Goal: Task Accomplishment & Management: Manage account settings

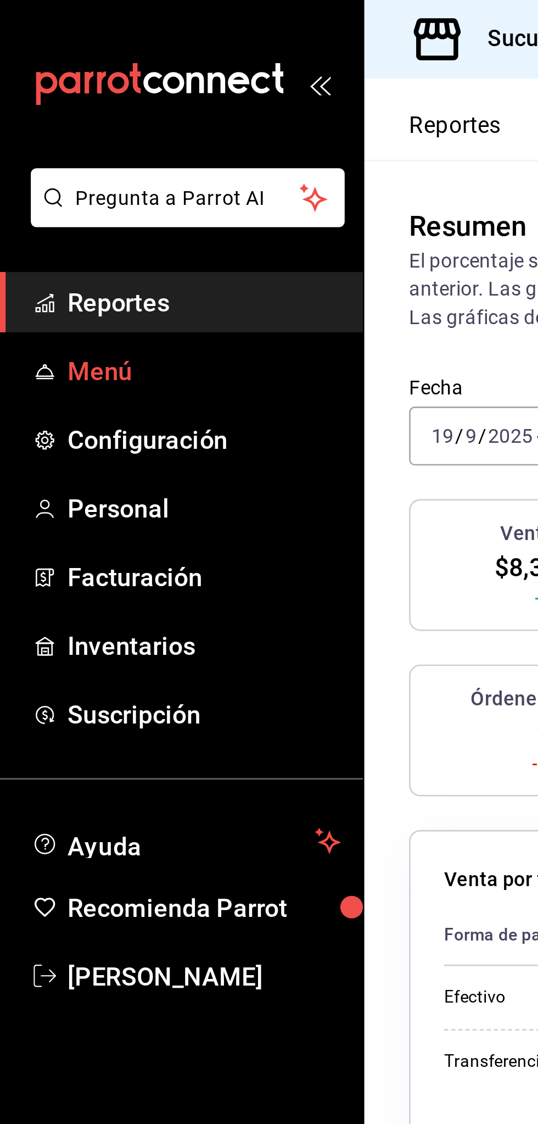
click at [94, 152] on span "Menú" at bounding box center [79, 145] width 107 height 15
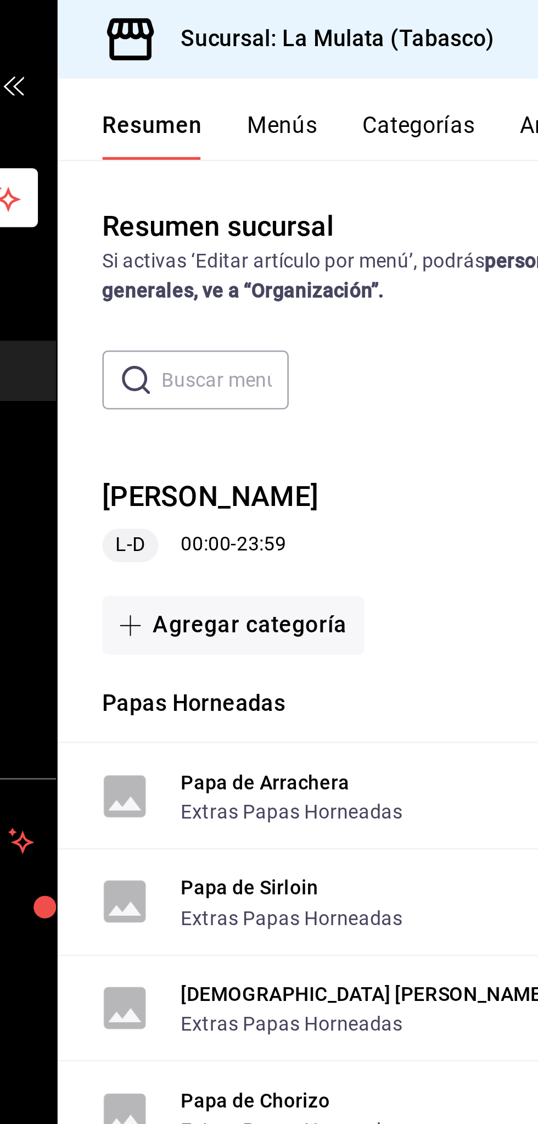
click at [289, 45] on button "Categorías" at bounding box center [285, 53] width 44 height 19
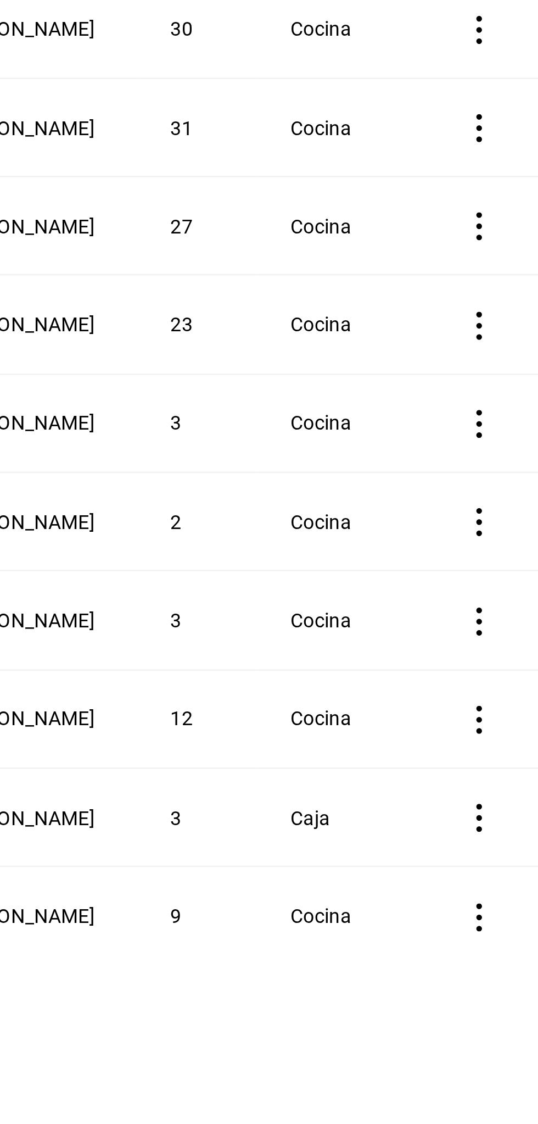
click at [516, 576] on icon "actions" at bounding box center [515, 578] width 2 height 11
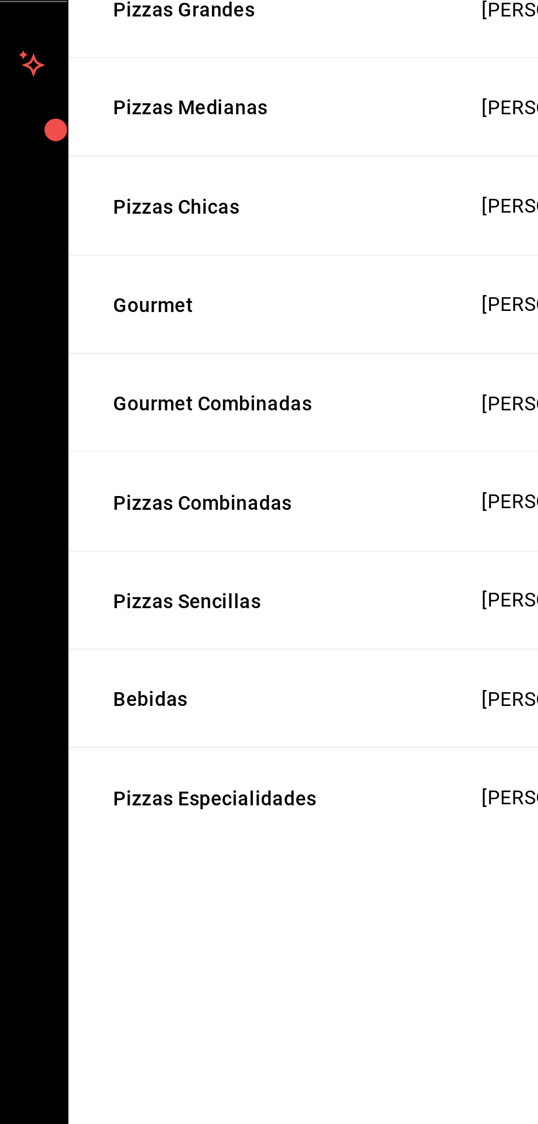
click at [170, 576] on div at bounding box center [269, 562] width 538 height 1124
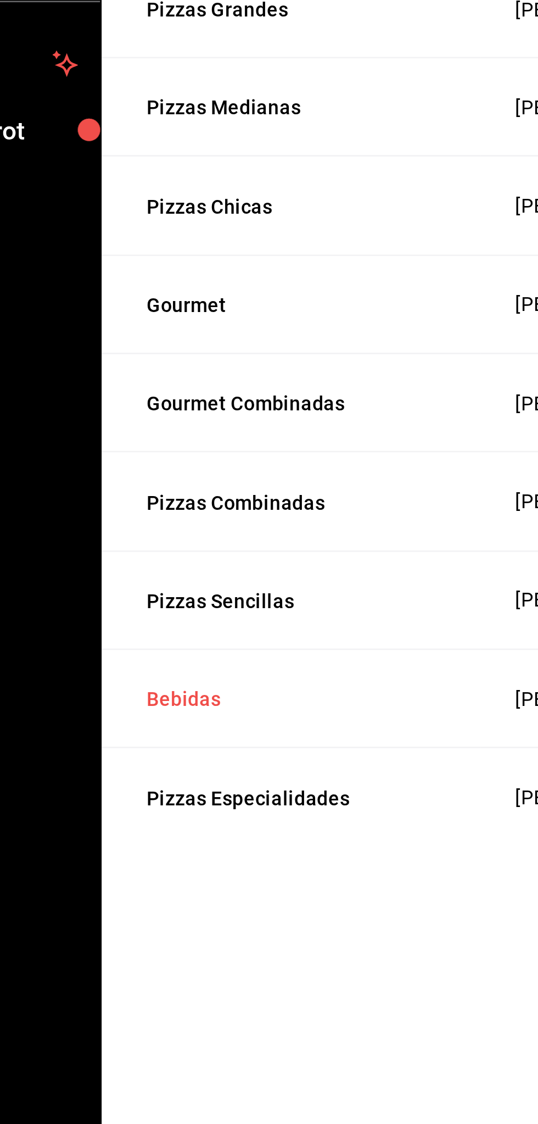
click at [165, 574] on button "Bebidas" at bounding box center [215, 578] width 110 height 11
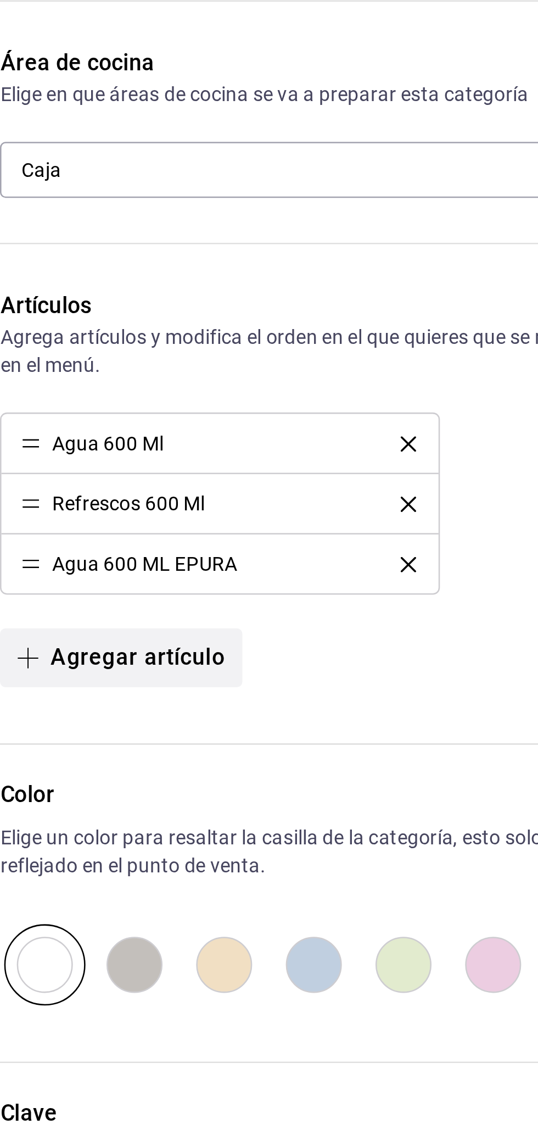
click at [312, 529] on button "Agregar artículo" at bounding box center [326, 530] width 94 height 23
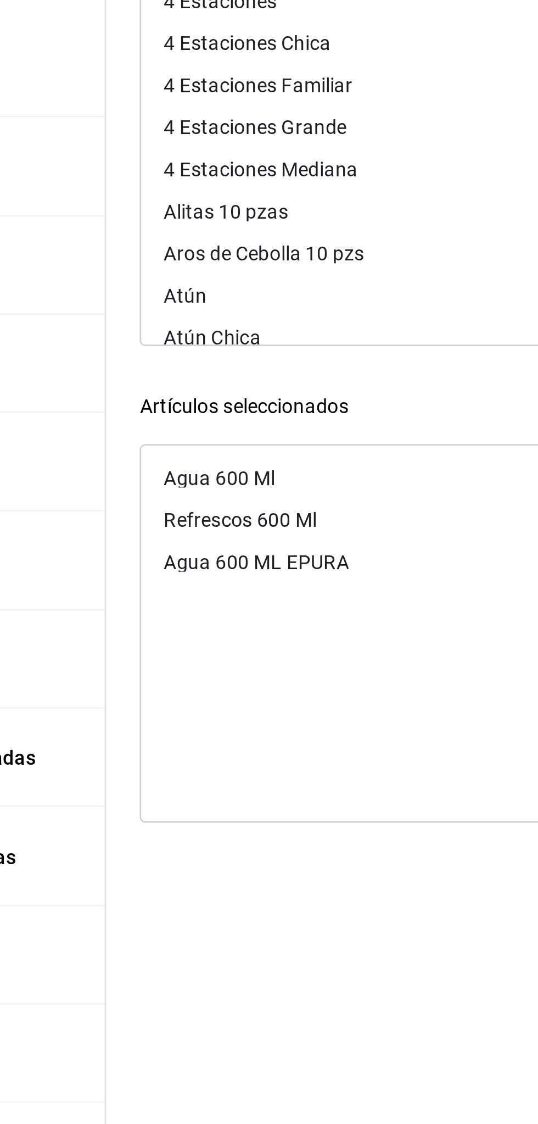
click at [389, 656] on section "Regresar Aceptar Artículos Elige los artículos existentes que quieres agregar a…" at bounding box center [402, 593] width 272 height 1061
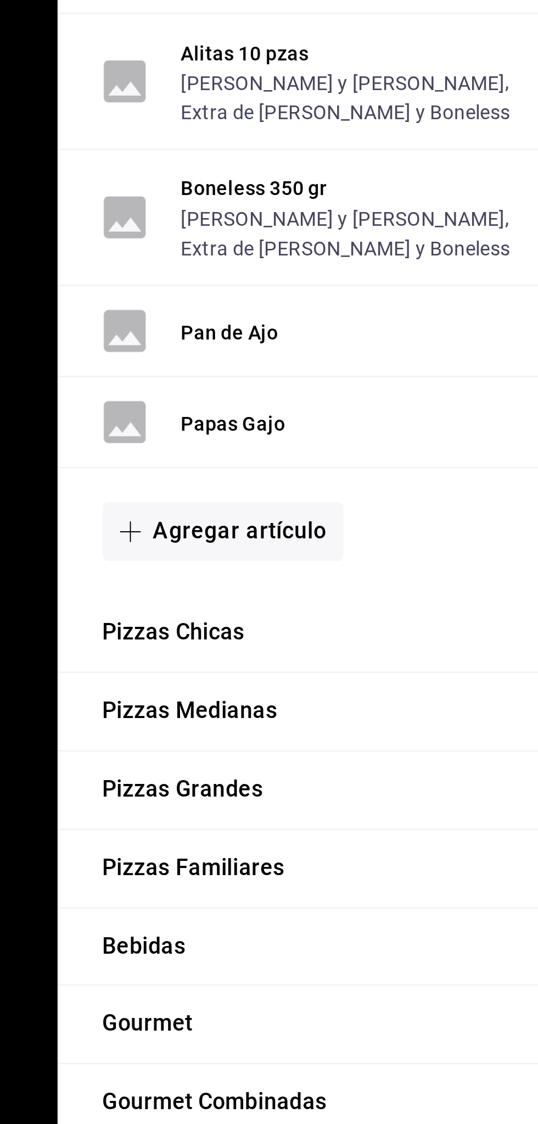
scroll to position [103, 0]
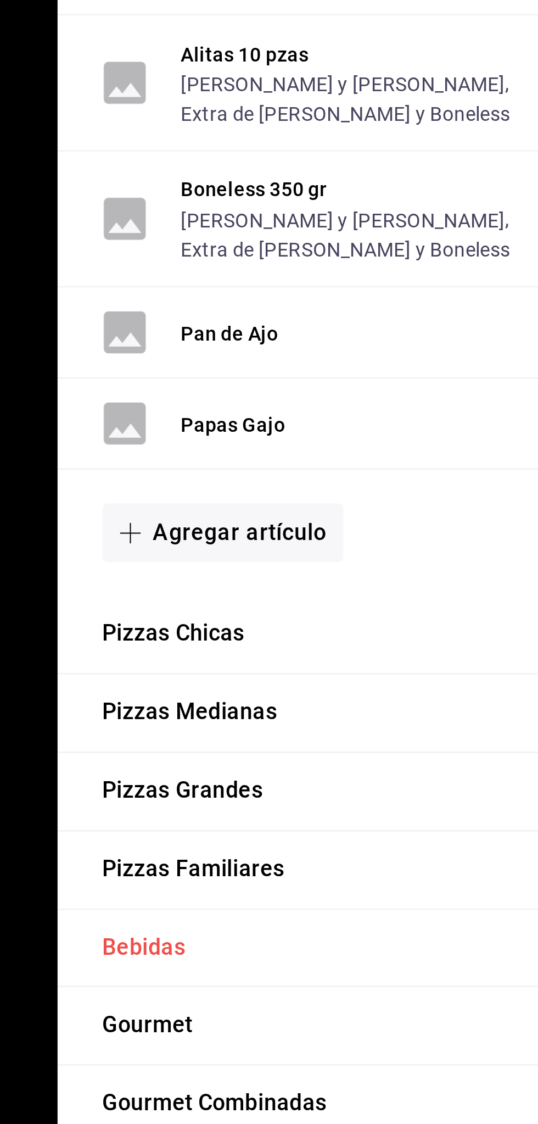
click at [185, 942] on button "Bebidas" at bounding box center [176, 948] width 32 height 13
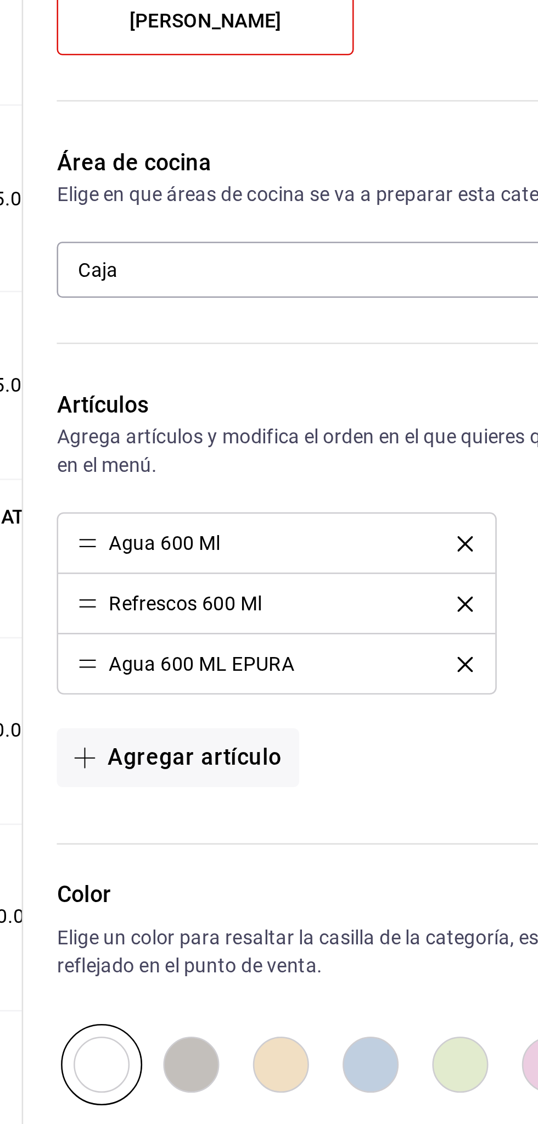
click at [422, 665] on input "radio" at bounding box center [437, 651] width 35 height 32
radio input "true"
click at [408, 663] on input "radio" at bounding box center [401, 651] width 35 height 32
radio input "true"
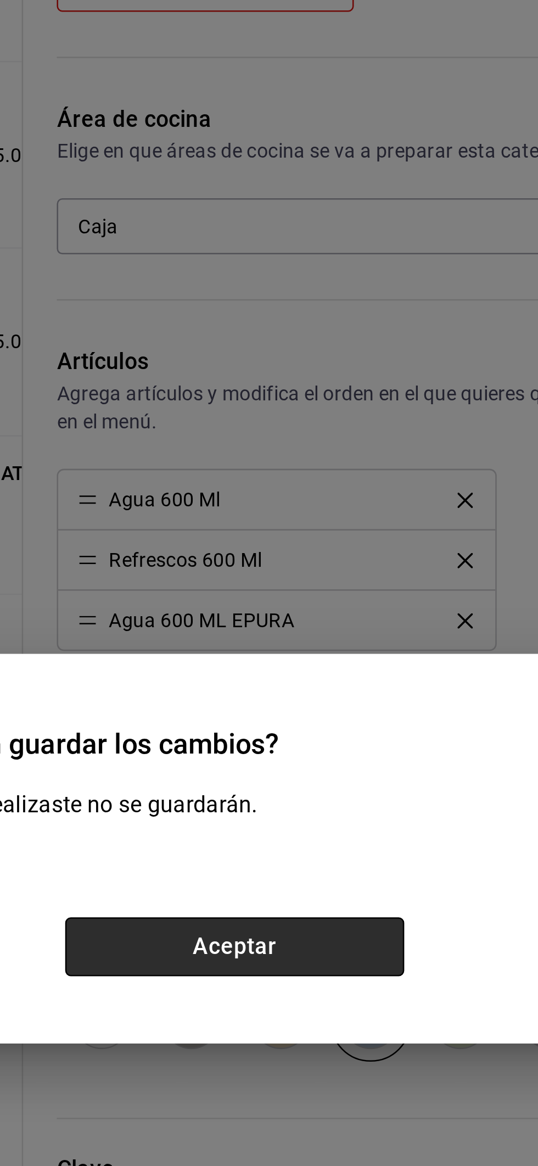
click at [381, 624] on button "Aceptar" at bounding box center [348, 621] width 133 height 23
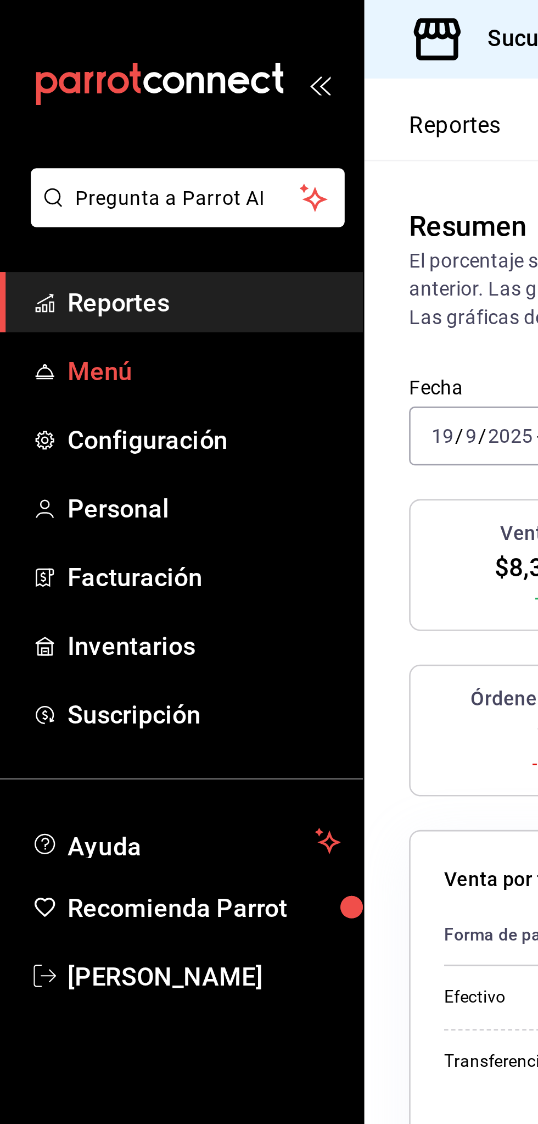
click at [36, 147] on span "Menú" at bounding box center [79, 145] width 107 height 15
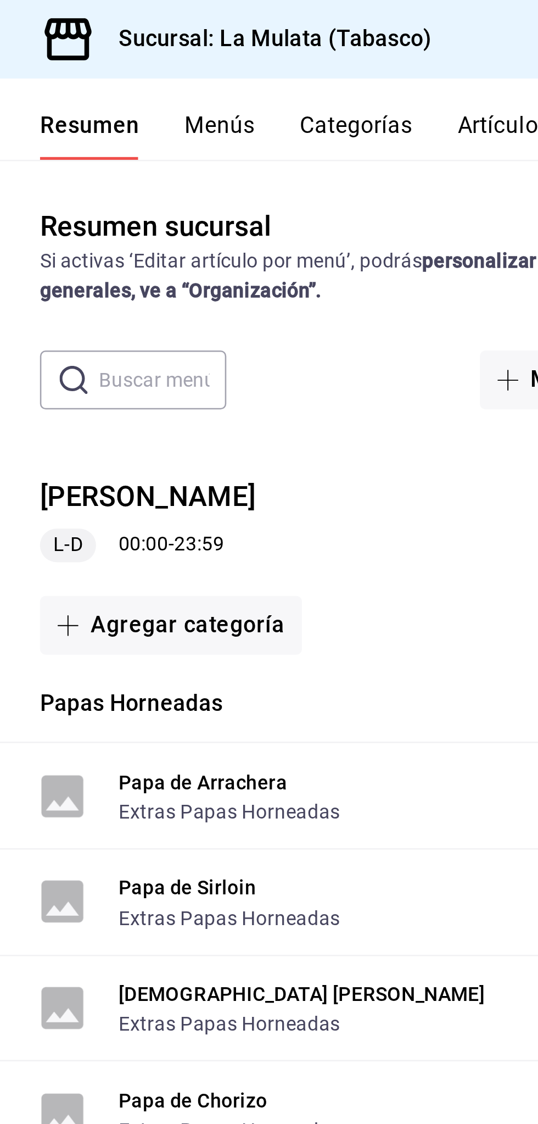
click at [192, 152] on input "text" at bounding box center [208, 149] width 50 height 22
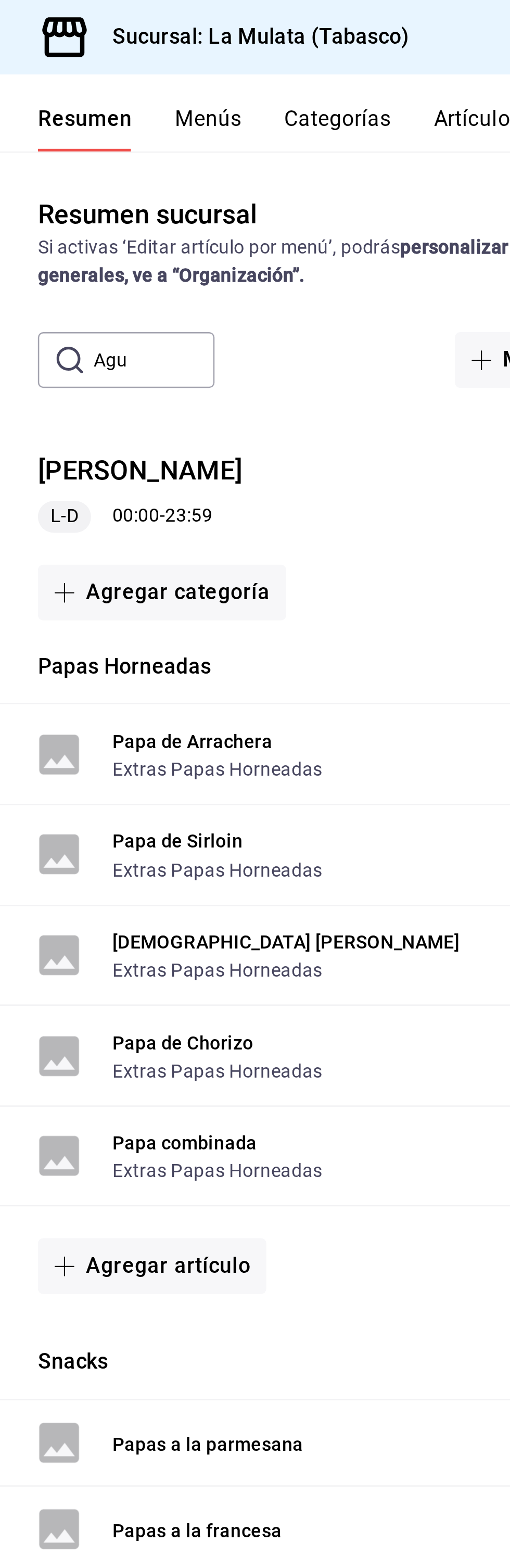
type input "Agua"
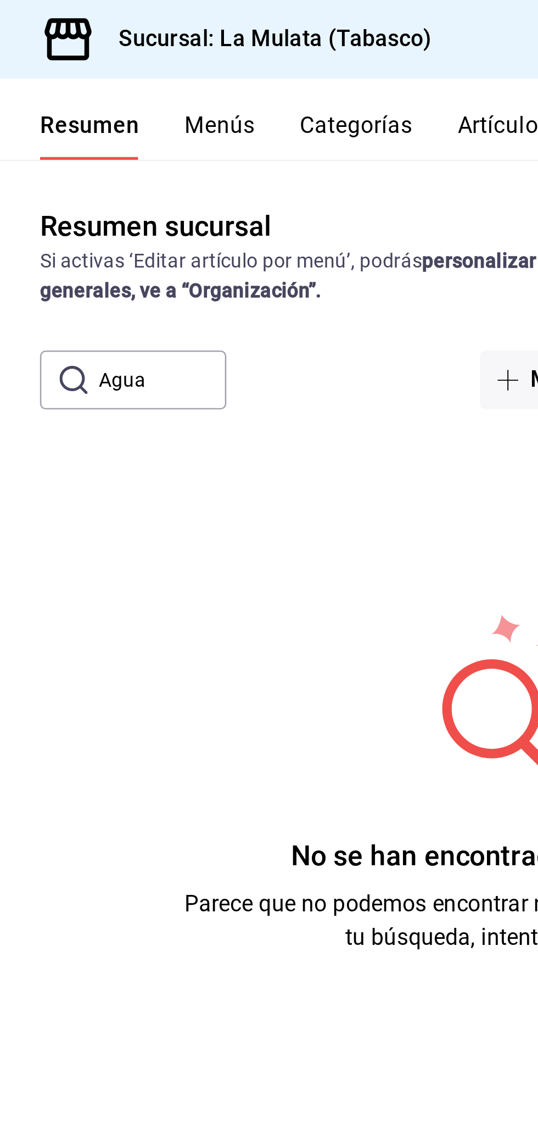
click at [203, 153] on input "Agua" at bounding box center [208, 149] width 50 height 22
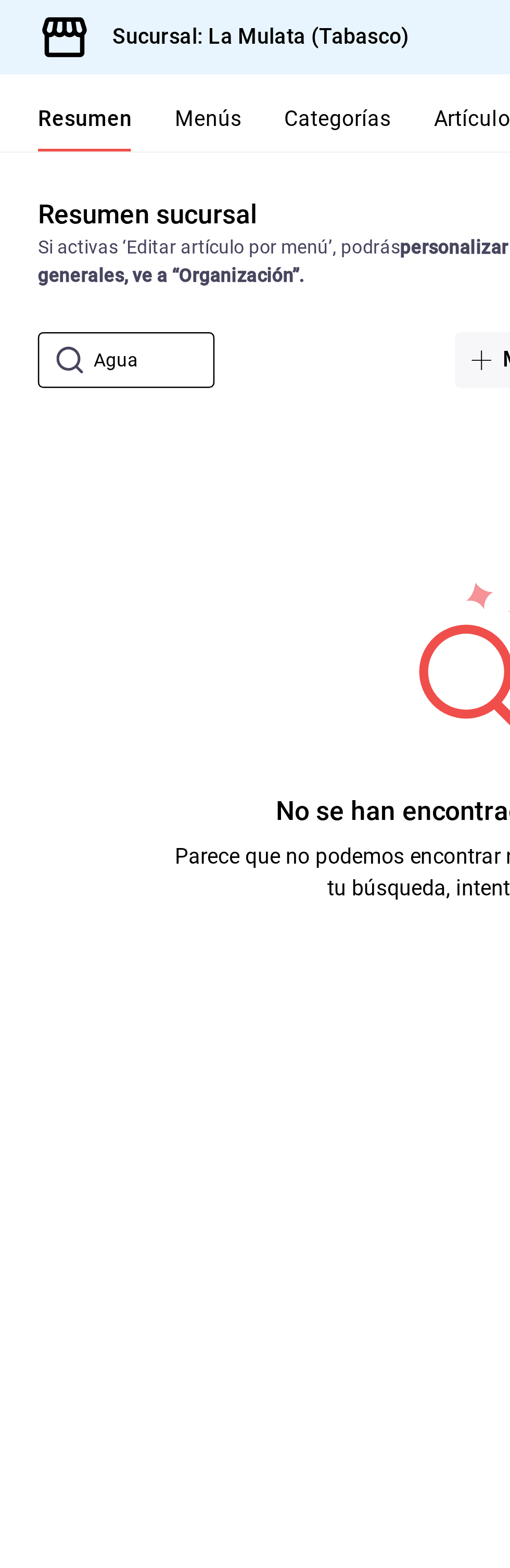
click at [318, 46] on button "Artículos" at bounding box center [324, 50] width 34 height 18
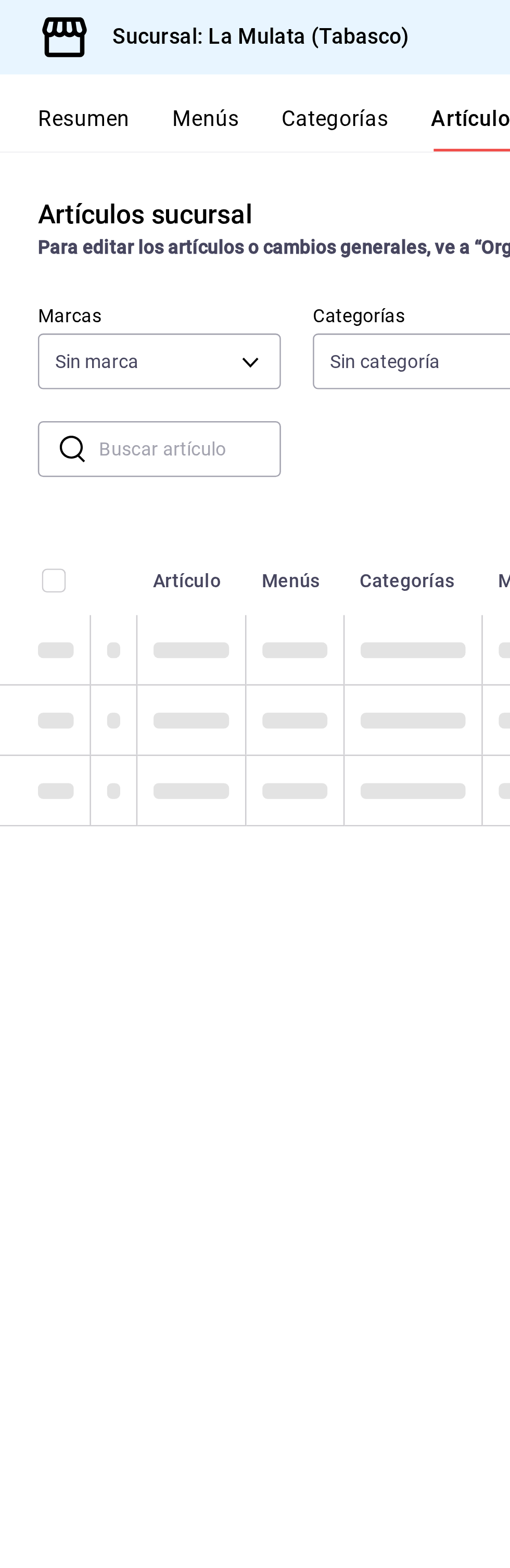
type input "99606b4e-73e9-495c-a44d-f07a506f639f"
type input "f3706d00-4942-4467-86af-231b0f71e0ff,a4a93cf6-032a-4d3c-befb-689ae8e9b944,1304b…"
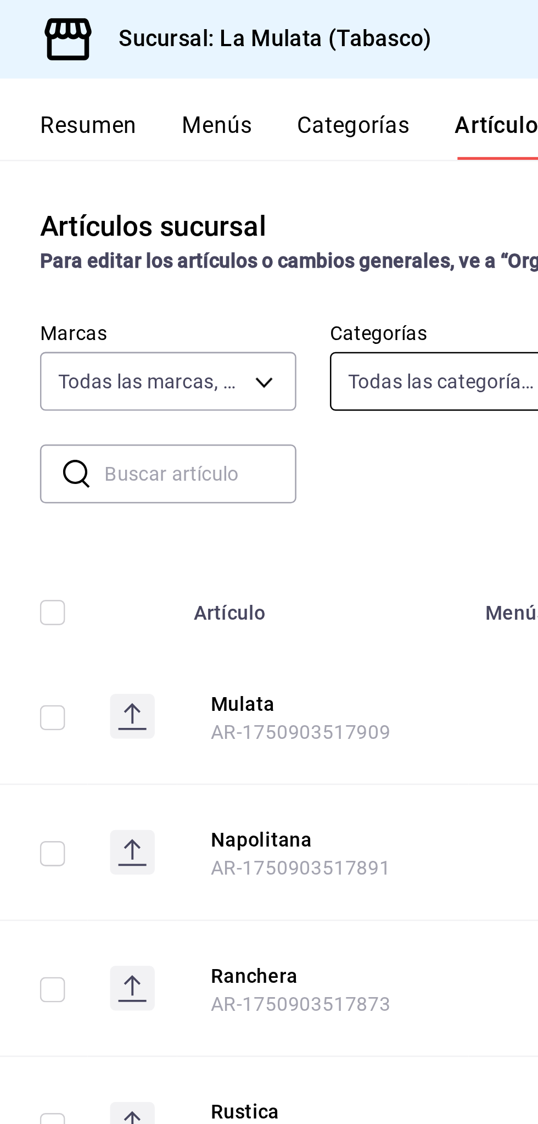
click at [299, 154] on body "Pregunta a Parrot AI Reportes Menú Configuración Personal Facturación Inventari…" at bounding box center [269, 562] width 538 height 1124
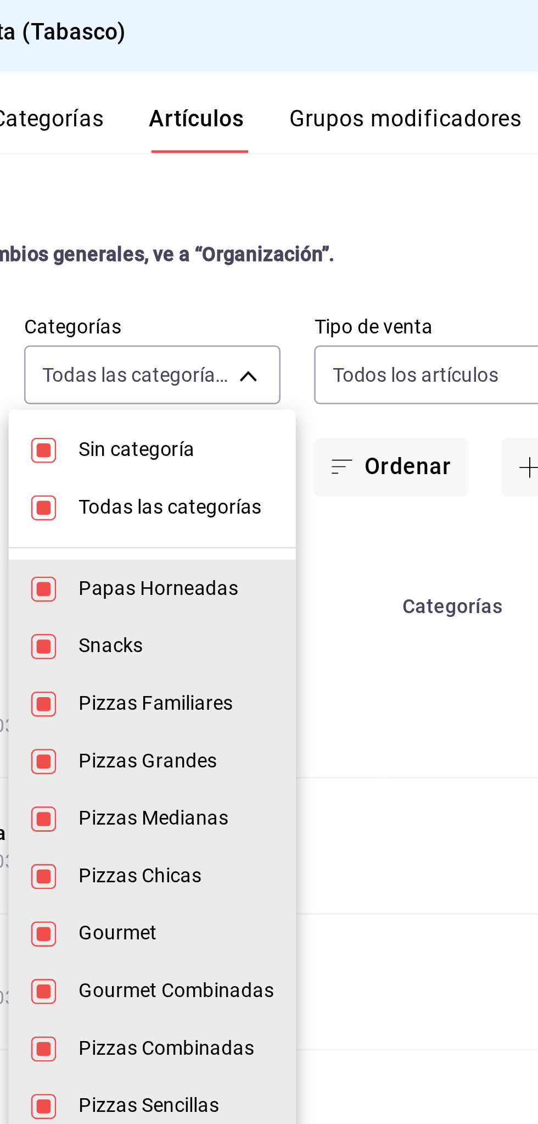
click at [301, 174] on span "Sin categoría" at bounding box center [333, 179] width 76 height 12
checkbox input "false"
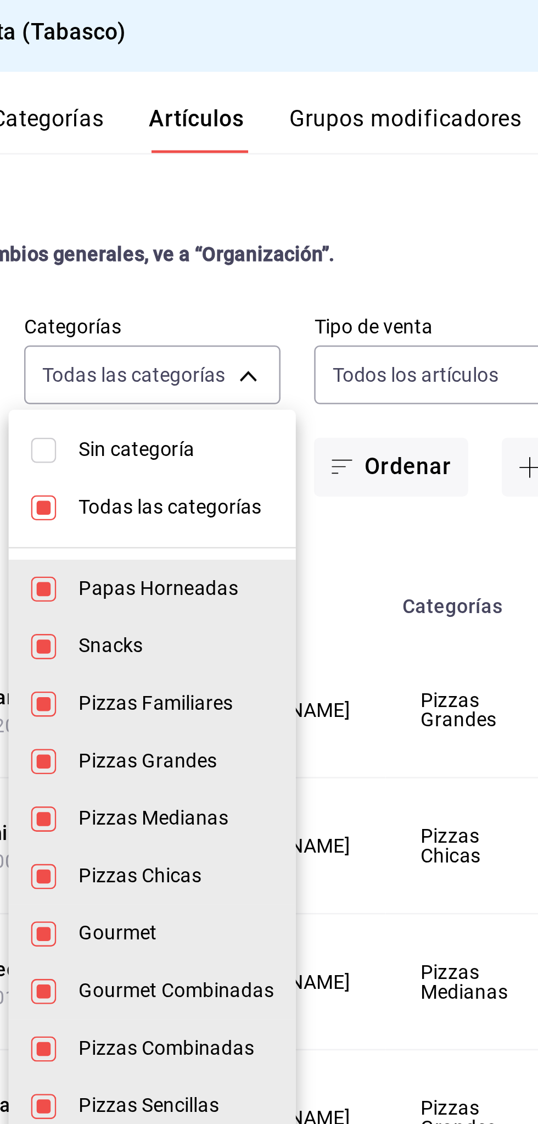
click at [303, 204] on span "Todas las categorías" at bounding box center [333, 202] width 76 height 12
checkbox input "false"
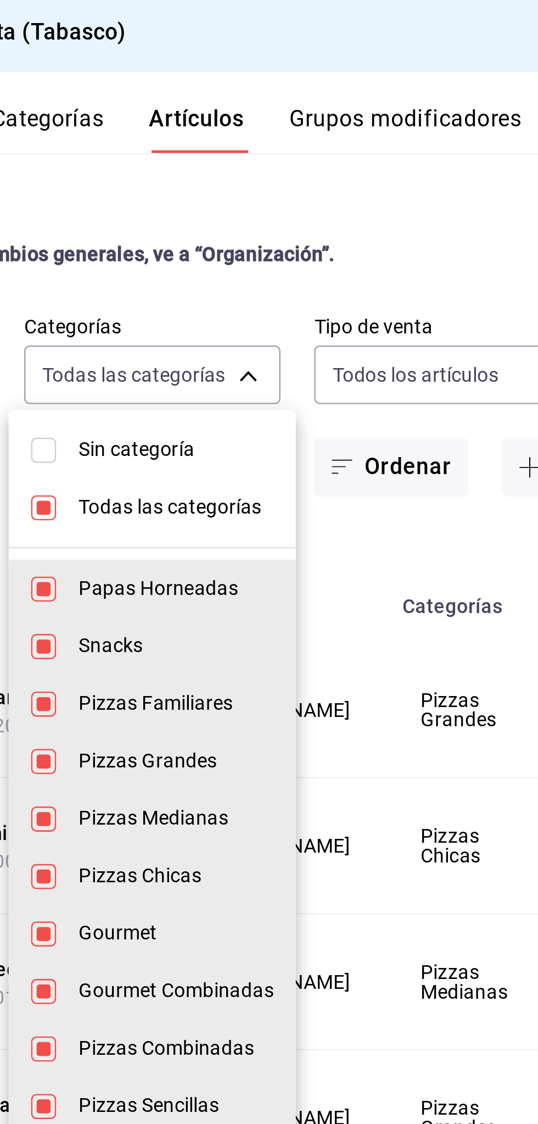
checkbox input "false"
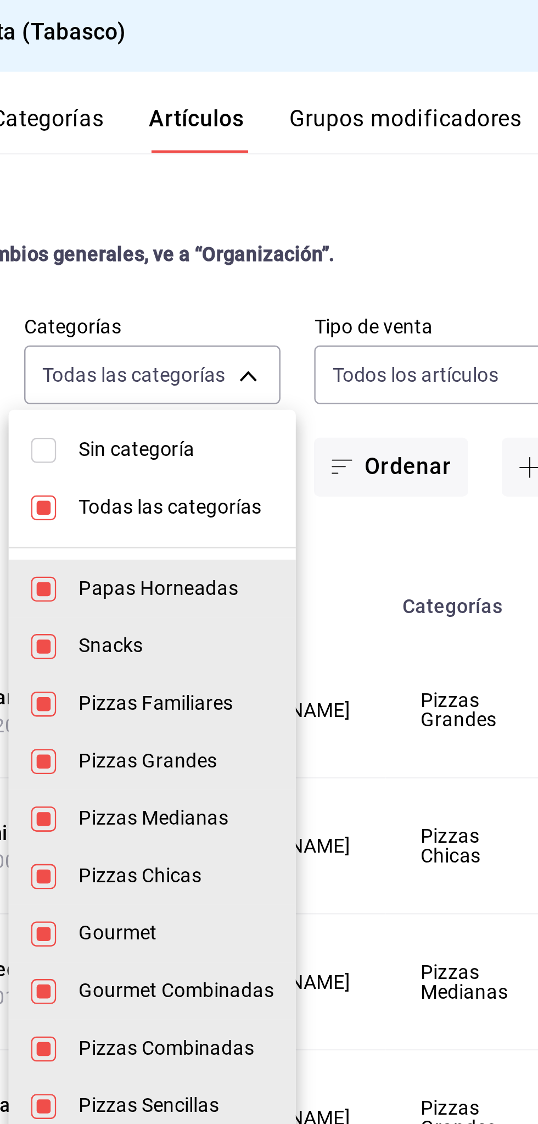
checkbox input "false"
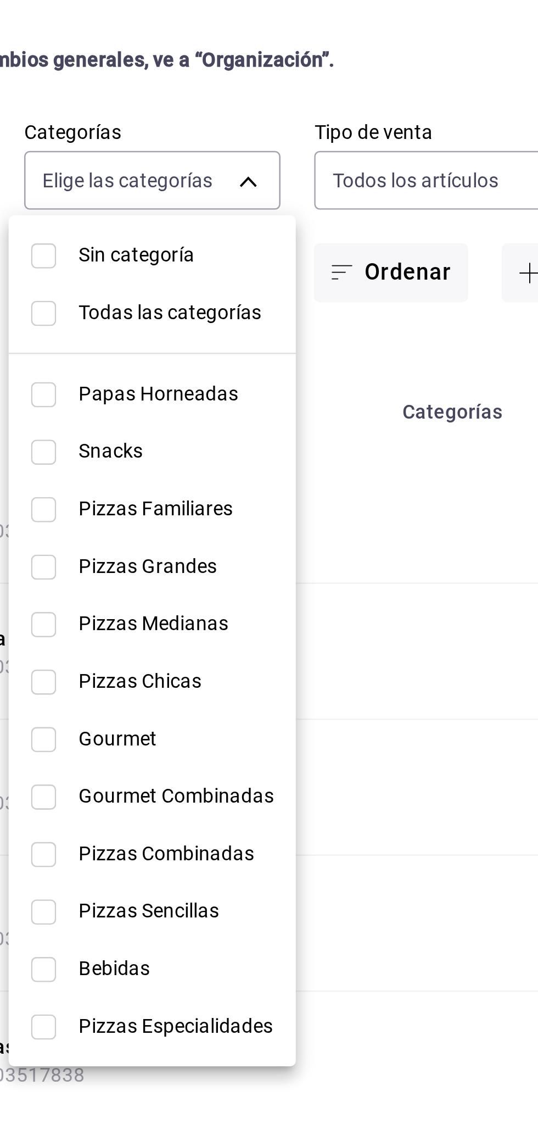
click at [334, 458] on span "Bebidas" at bounding box center [333, 459] width 76 height 12
type input "72f701cf-cb24-4bb4-a601-c00b25d53318"
checkbox input "true"
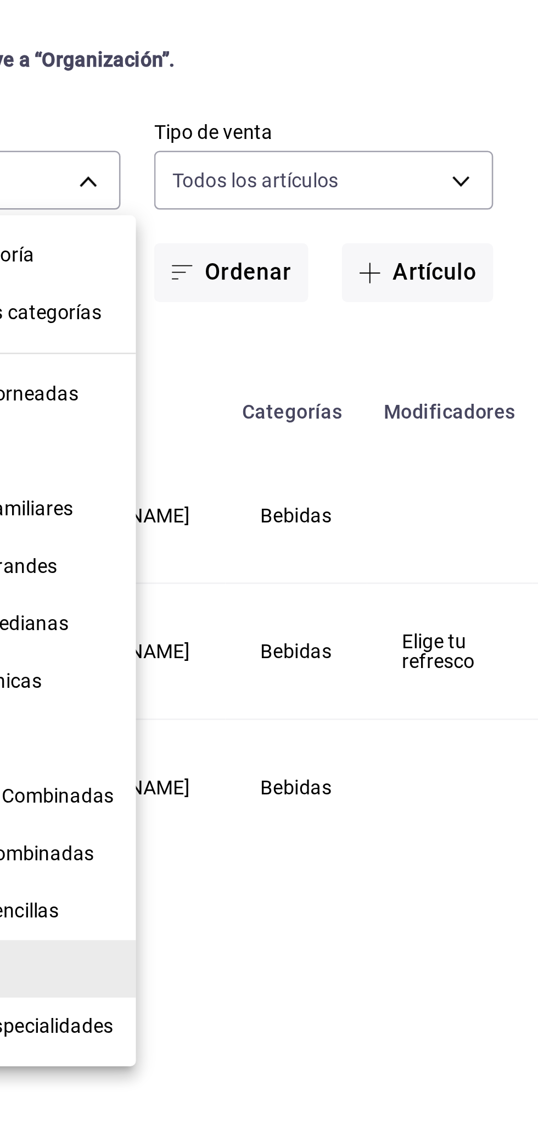
click at [410, 212] on div at bounding box center [269, 562] width 538 height 1124
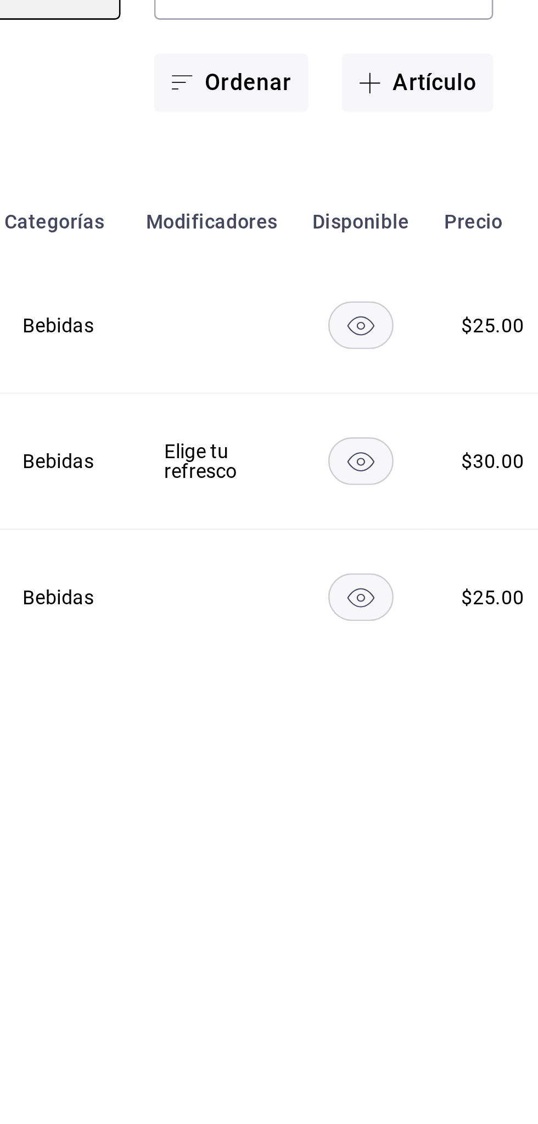
scroll to position [0, 96]
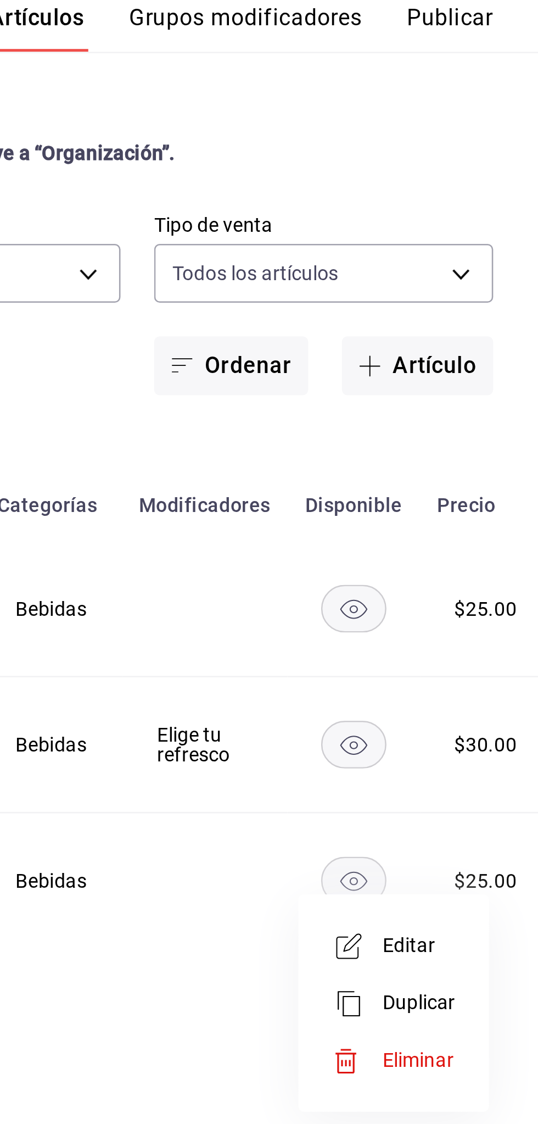
click at [500, 409] on span "Editar" at bounding box center [491, 413] width 29 height 12
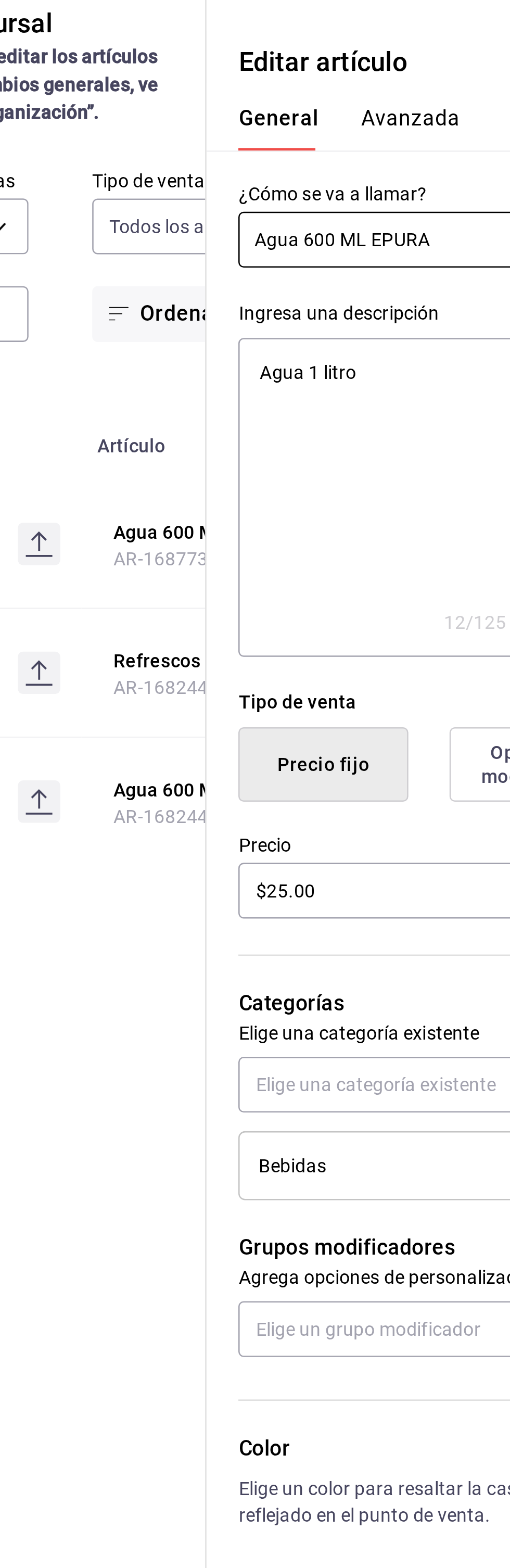
type textarea "x"
type input "Agua 600 ML"
type textarea "x"
type input "Agua 600"
type textarea "x"
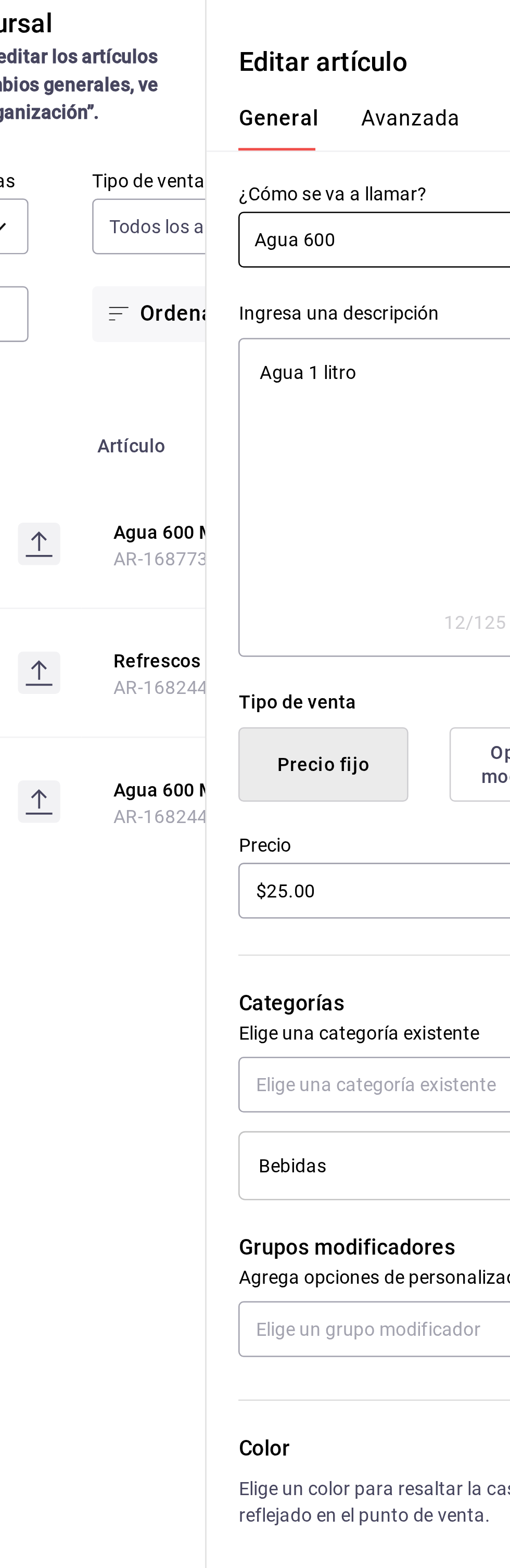
type input "Agua"
type textarea "x"
type input "Agua"
type textarea "x"
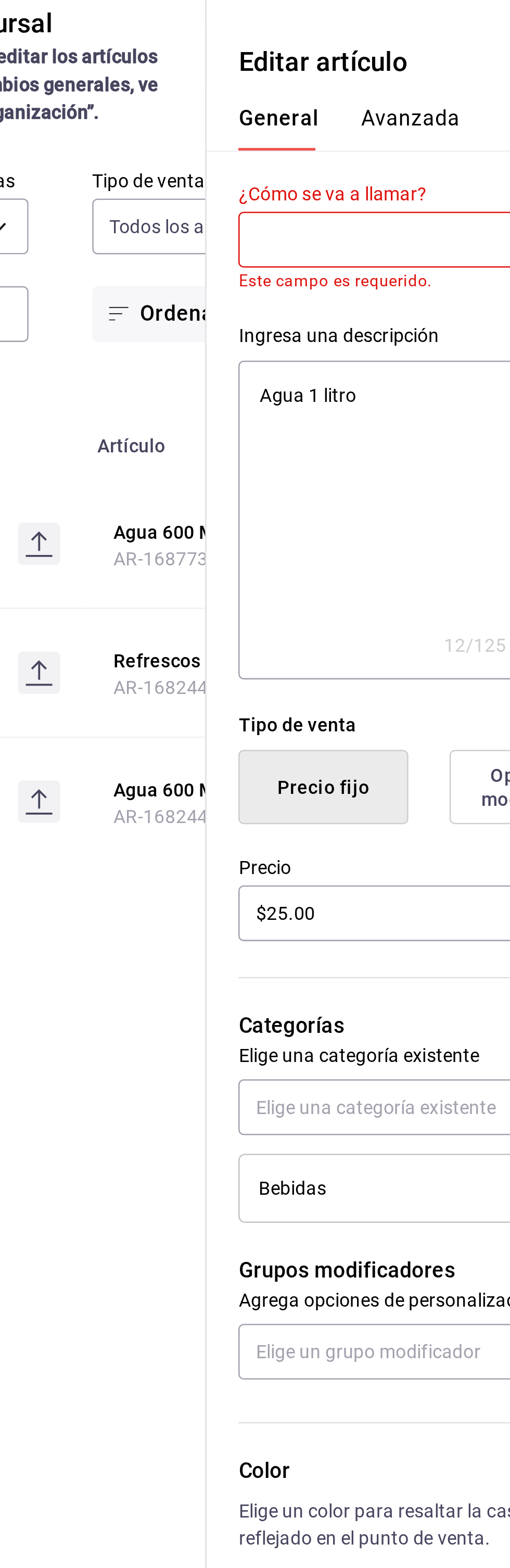
type input "C"
type textarea "x"
type input "Co"
type textarea "x"
type input "Coc"
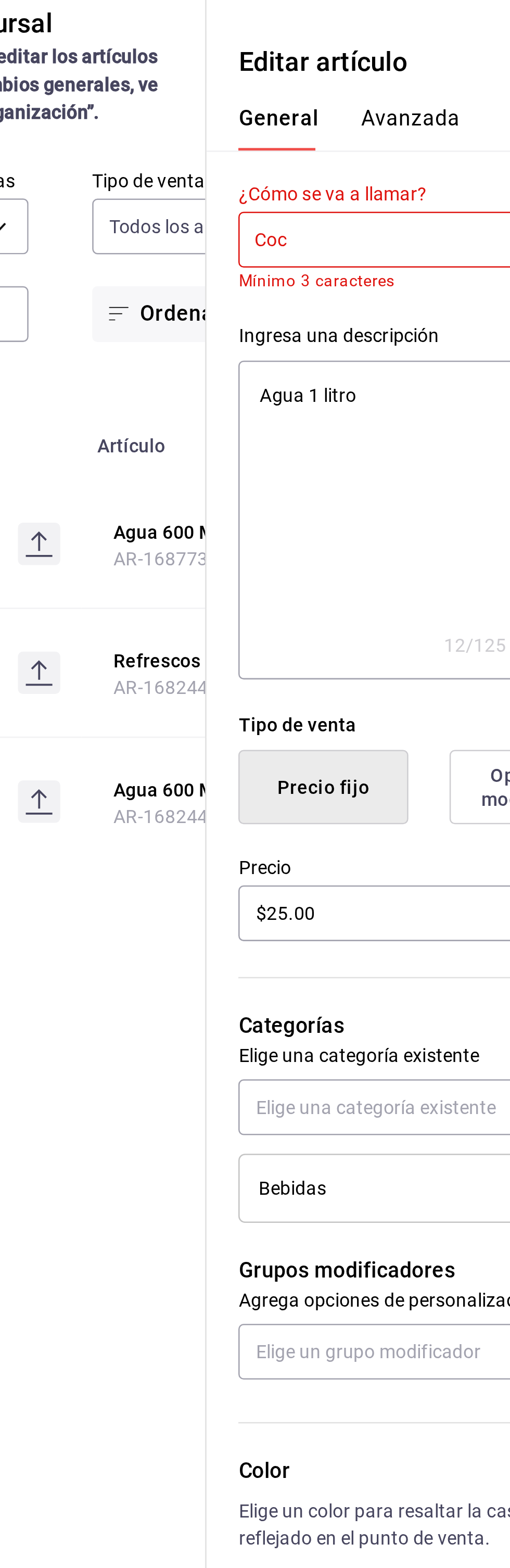
type textarea "x"
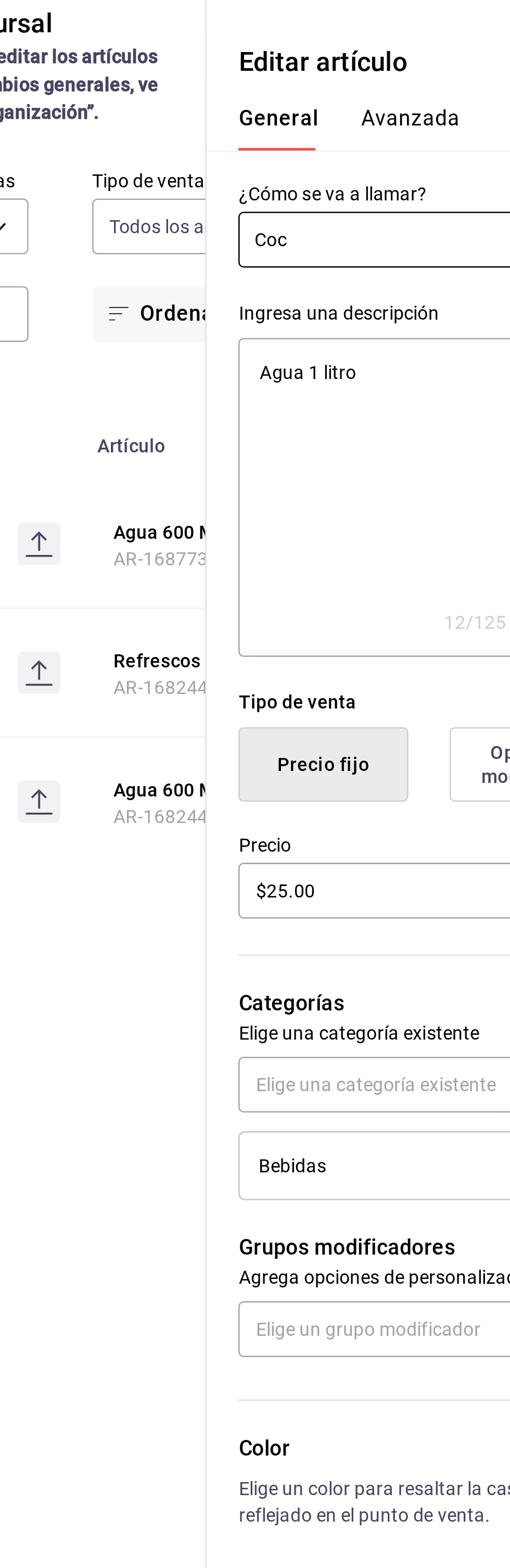
type input "Coca"
type textarea "x"
type input "Coca"
type textarea "x"
type input "Coca c"
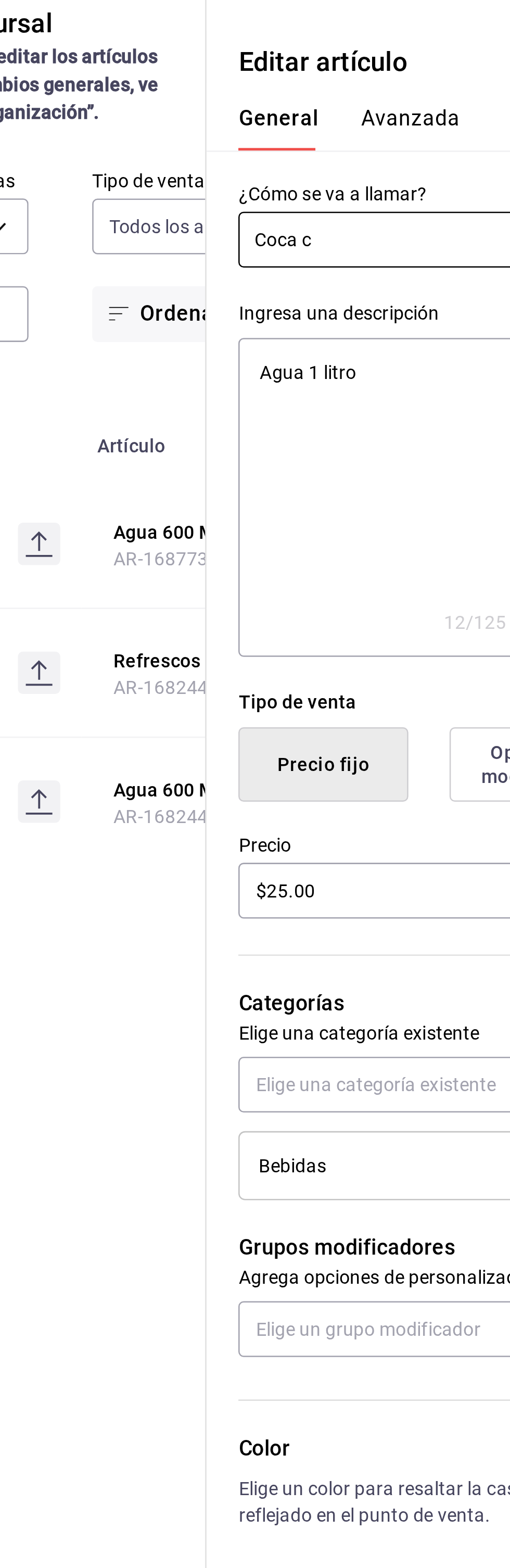
type textarea "x"
type input "Coca co"
type textarea "x"
type input "Coca col"
type textarea "x"
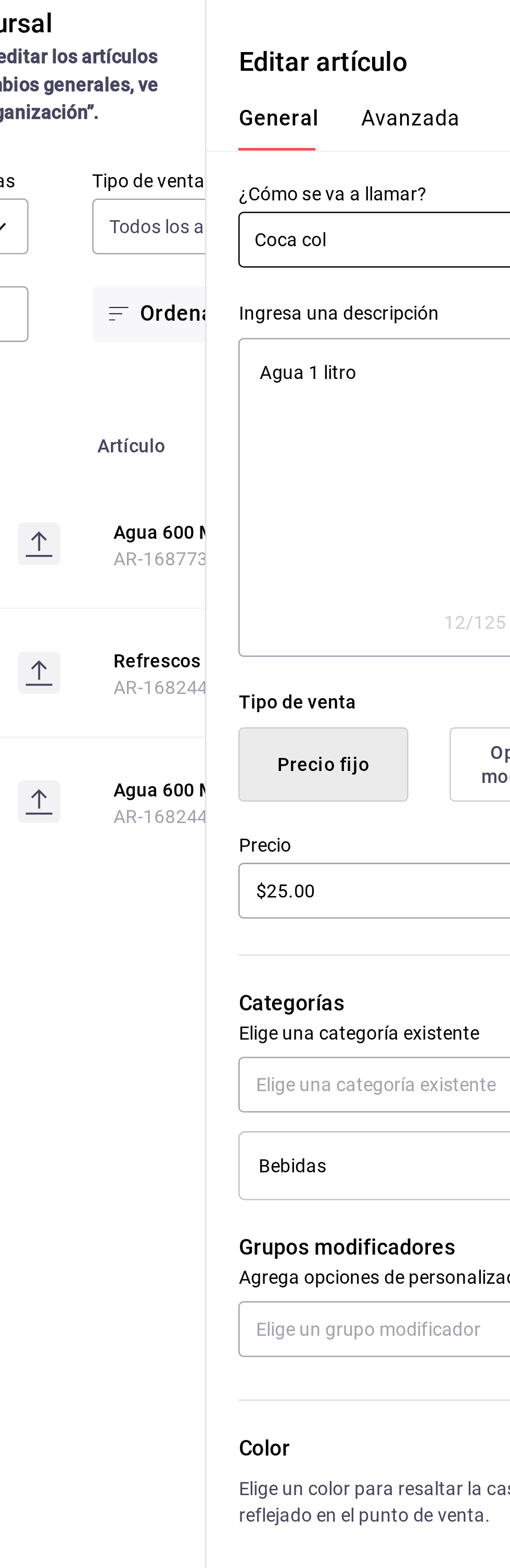
type input "Coca cola"
type textarea "x"
type input "Coca cola"
type textarea "x"
type input "Coca cola 3"
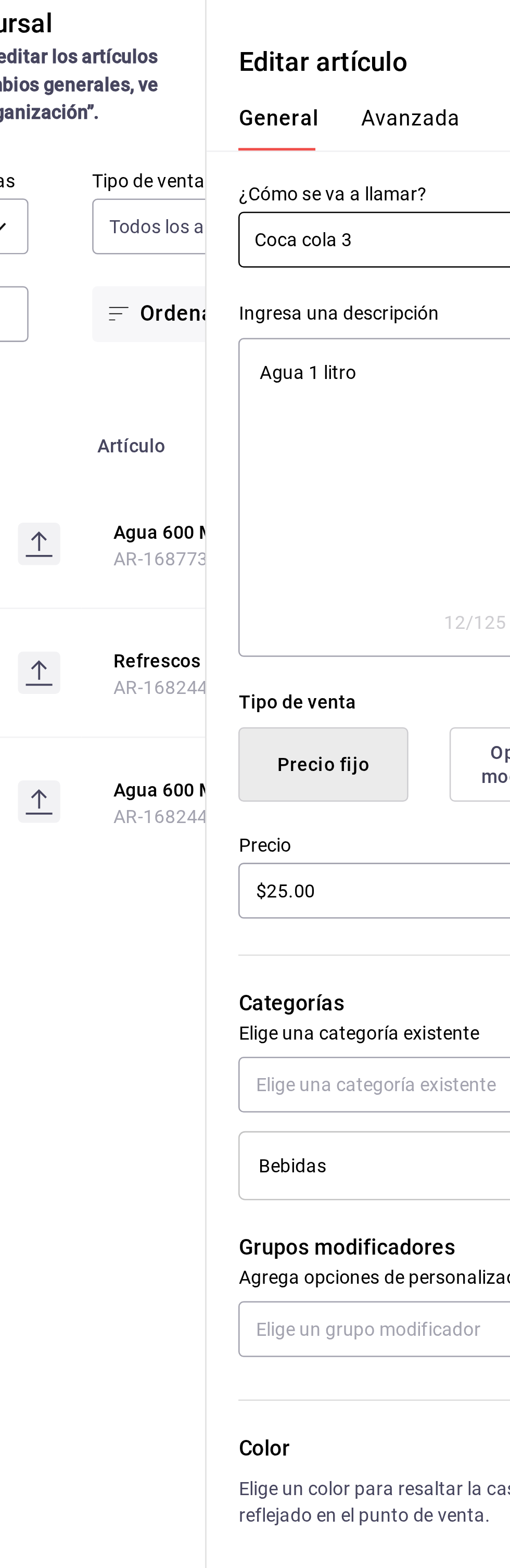
type textarea "x"
type input "Coca cola 3"
type textarea "x"
type input "Coca cola 3 l"
type textarea "x"
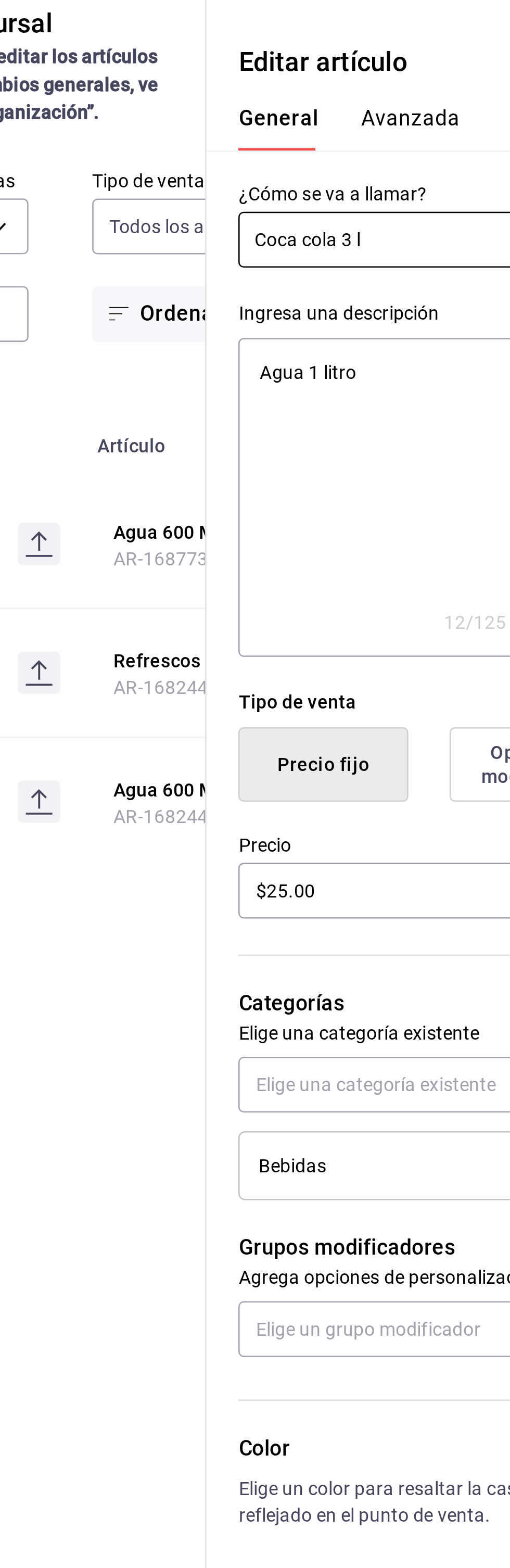
type input "Coca cola 3 lt"
type textarea "x"
type input "Coca cola 3 lts"
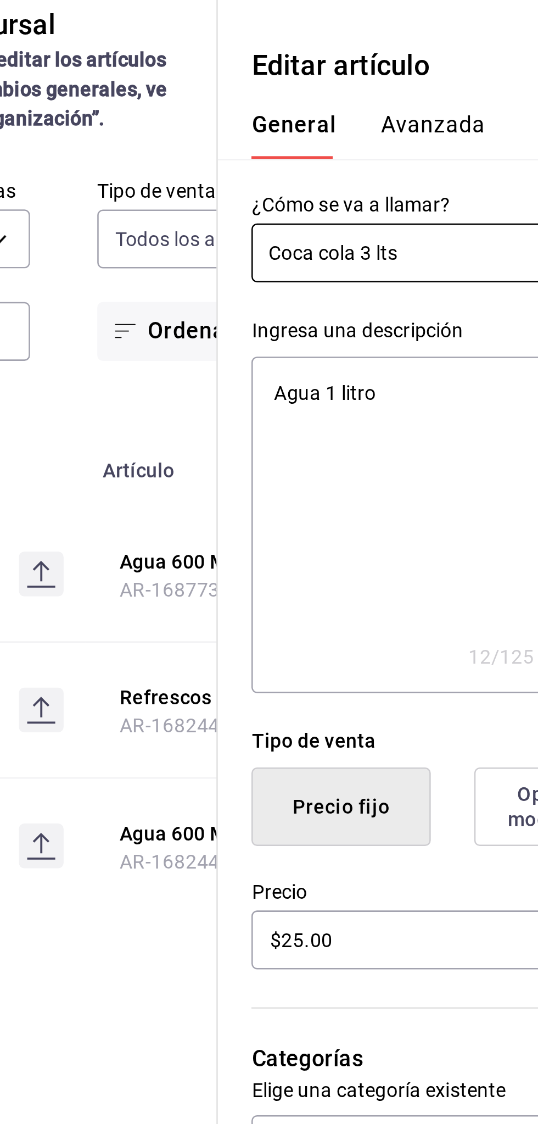
type textarea "x"
type input "Coca cola 3 lts"
click at [342, 254] on textarea "Agua 1 litro" at bounding box center [338, 301] width 119 height 132
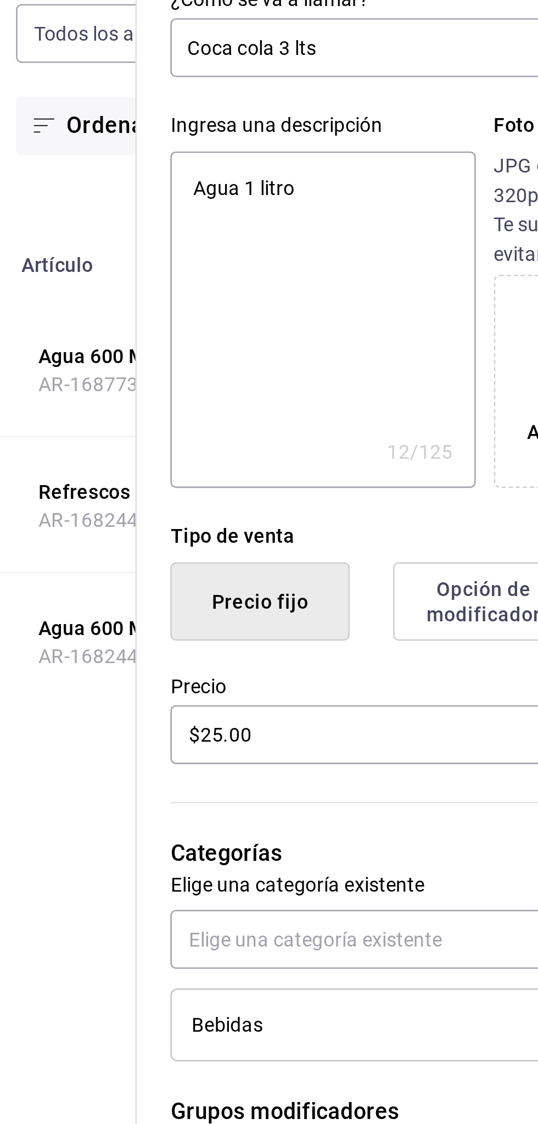
type textarea "x"
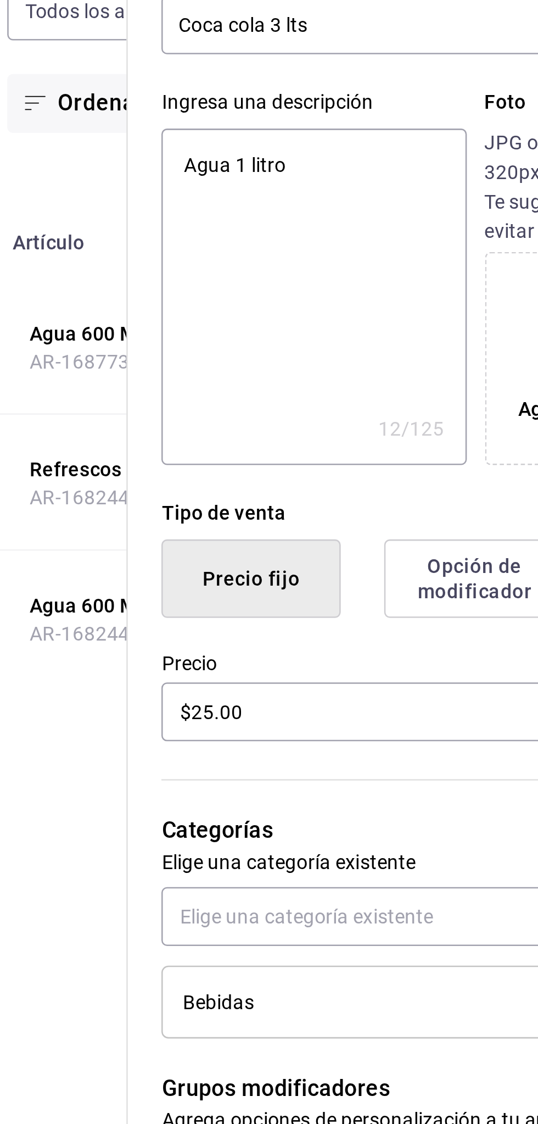
type textarea "Agua 1 litr"
type textarea "x"
type textarea "Agua 1 lit"
type textarea "x"
type textarea "Agua 1 li"
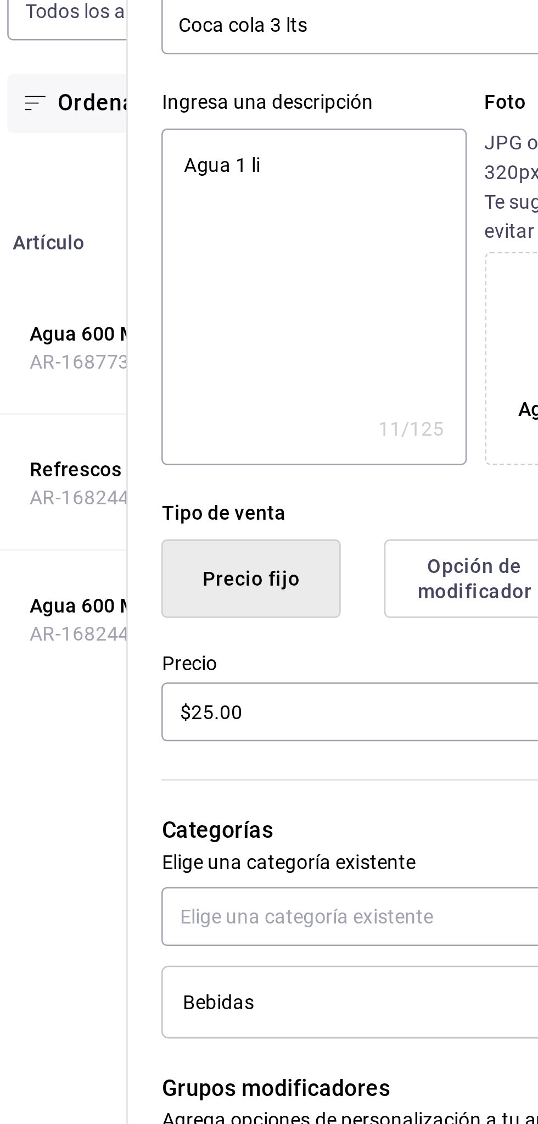
type textarea "x"
type textarea "Agua 1 l"
type textarea "x"
type textarea "Agua 1"
type textarea "x"
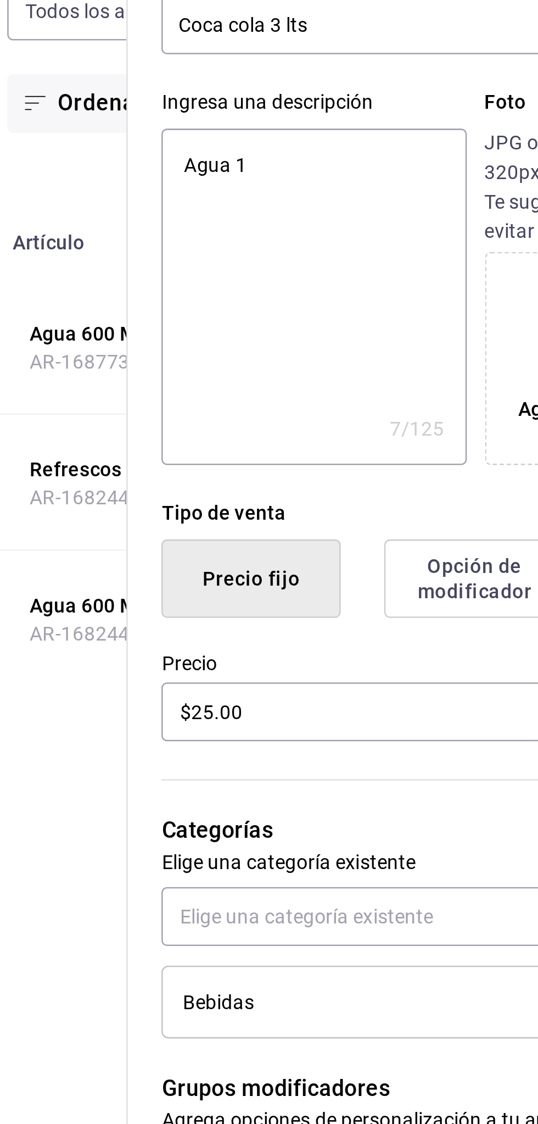
type textarea "Agua 1"
type textarea "x"
type textarea "Agua"
type textarea "x"
type textarea "Agua"
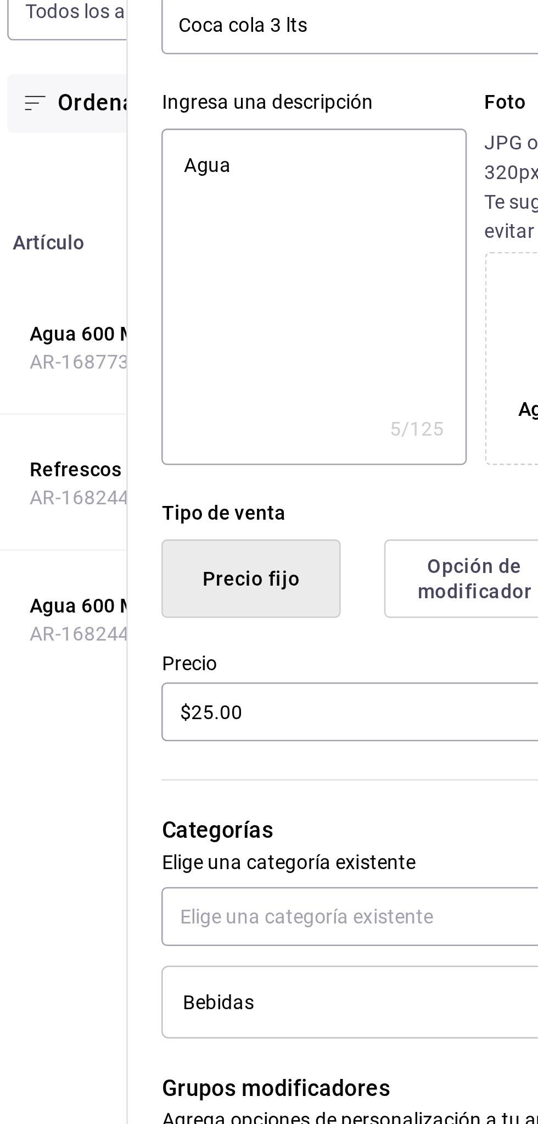
type textarea "x"
type textarea "Agu"
type textarea "x"
type textarea "Ag"
type textarea "x"
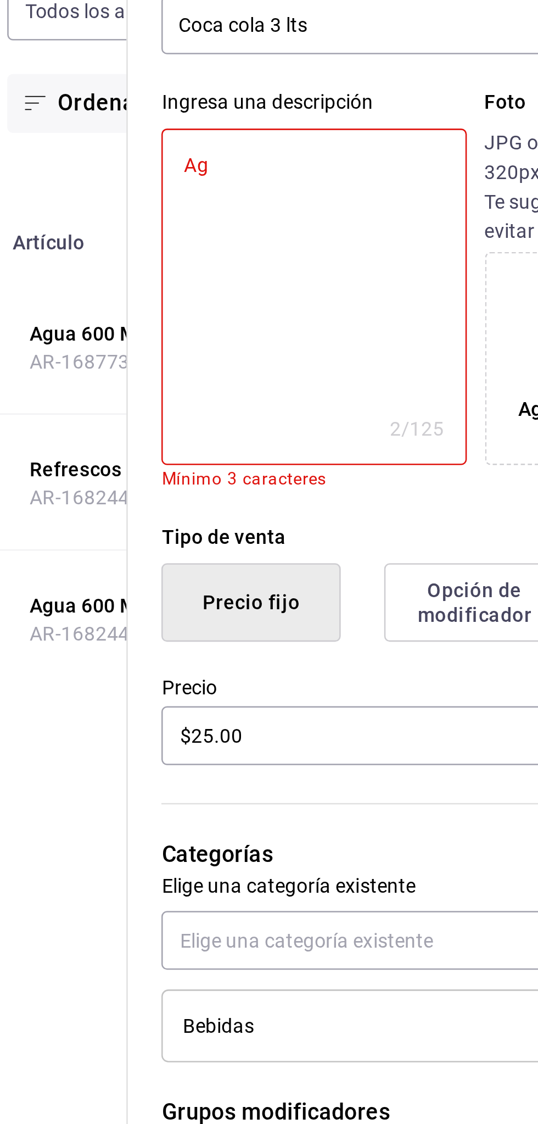
type textarea "A"
type textarea "x"
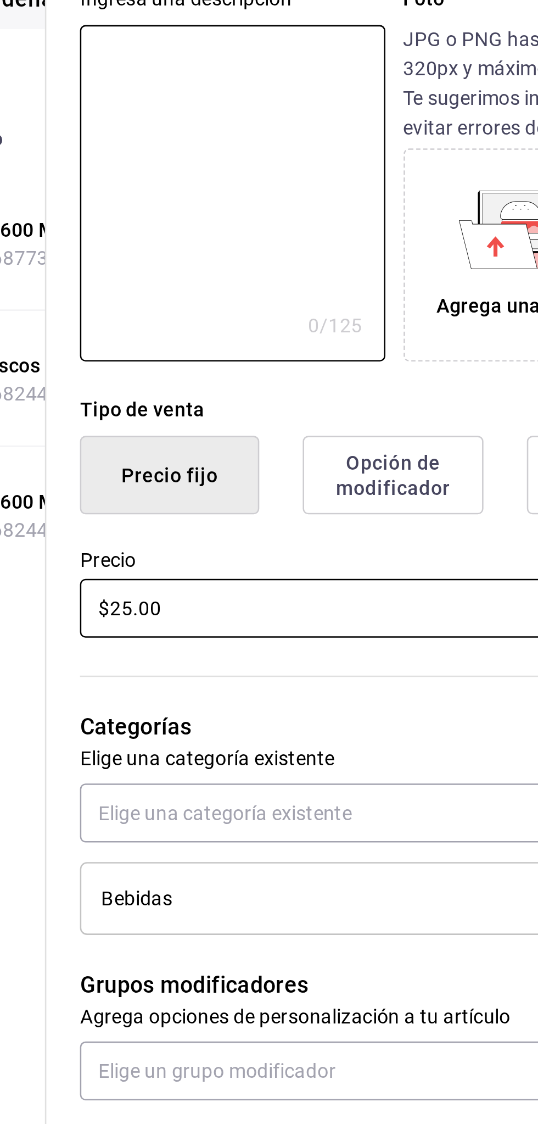
click at [315, 467] on input "$25.00" at bounding box center [402, 463] width 246 height 23
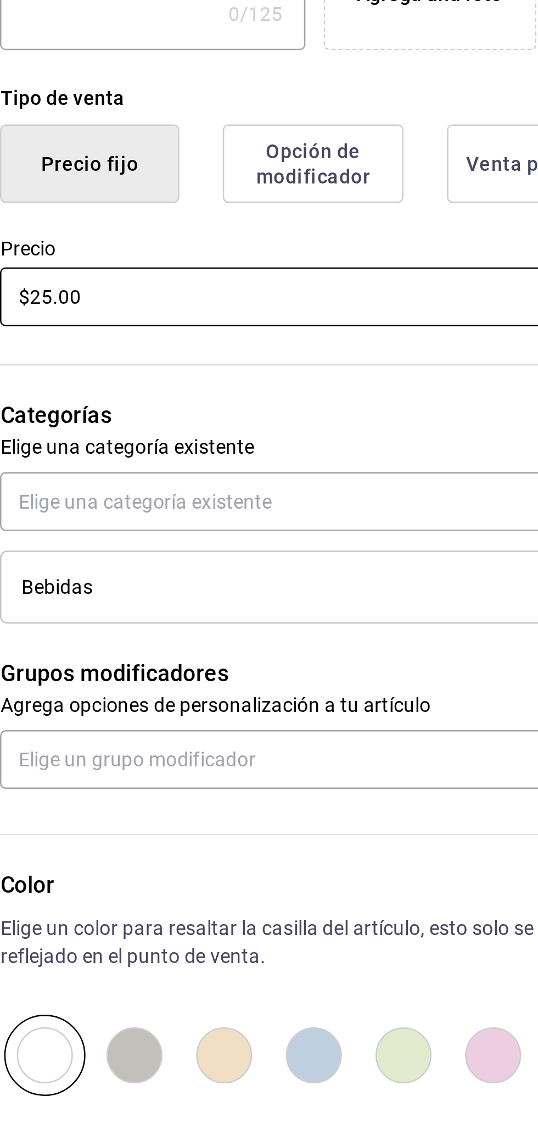
type input "$2.00"
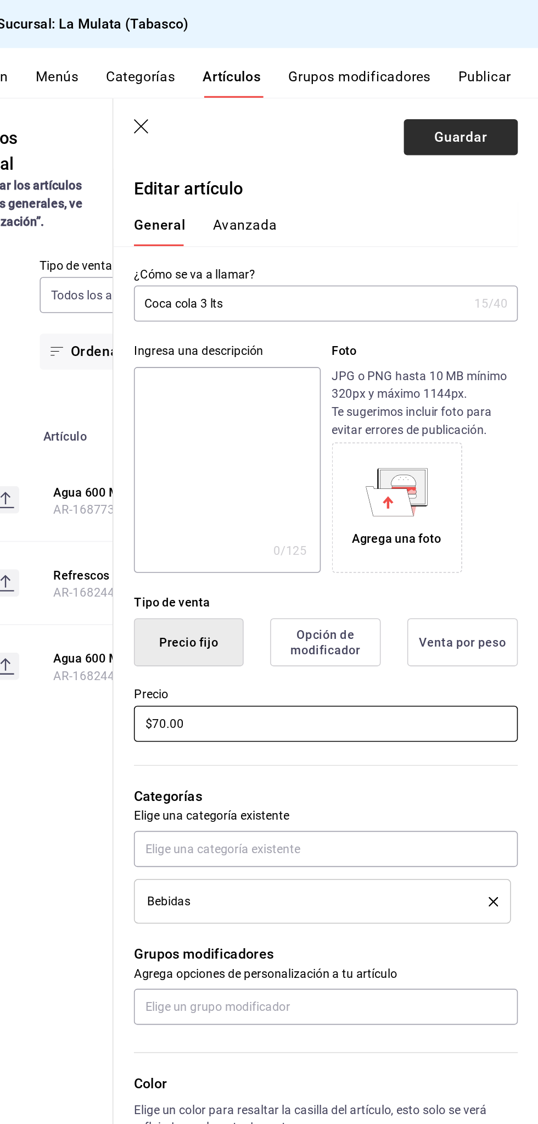
type input "$70.00"
click at [501, 98] on button "Guardar" at bounding box center [488, 87] width 73 height 23
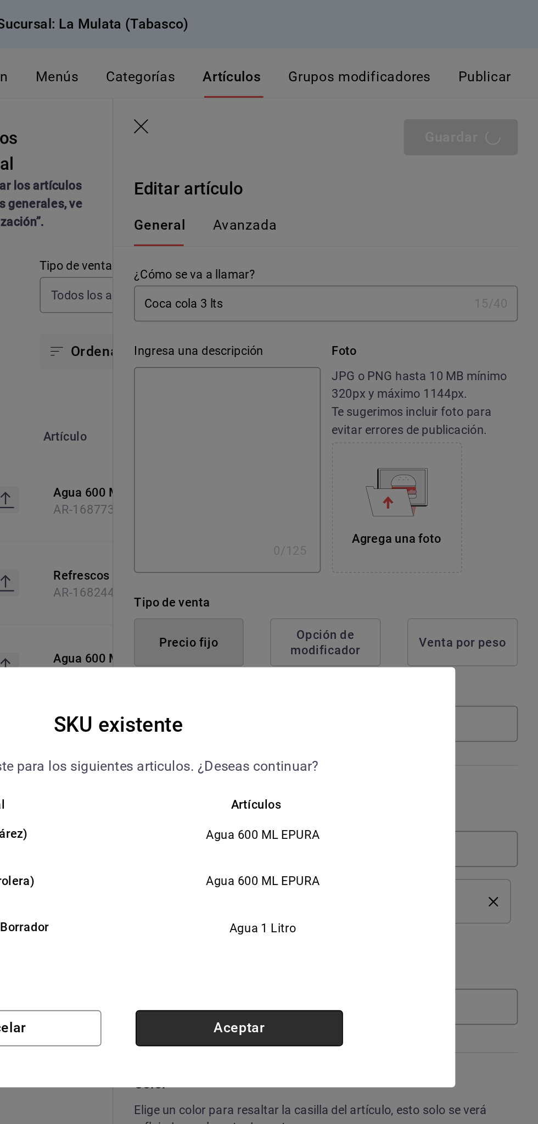
click at [367, 663] on button "Aceptar" at bounding box center [346, 658] width 133 height 23
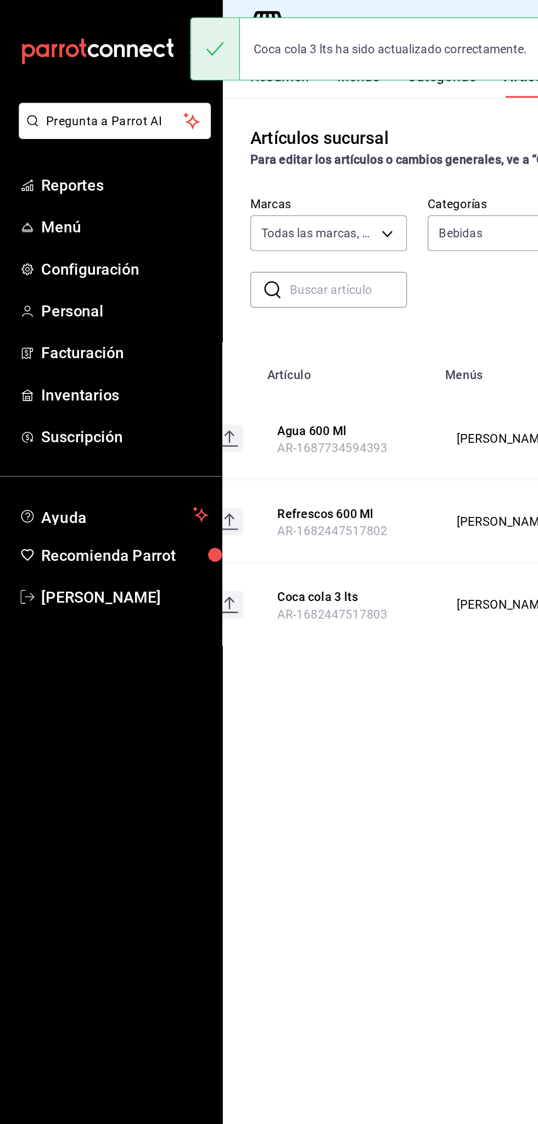
scroll to position [0, 105]
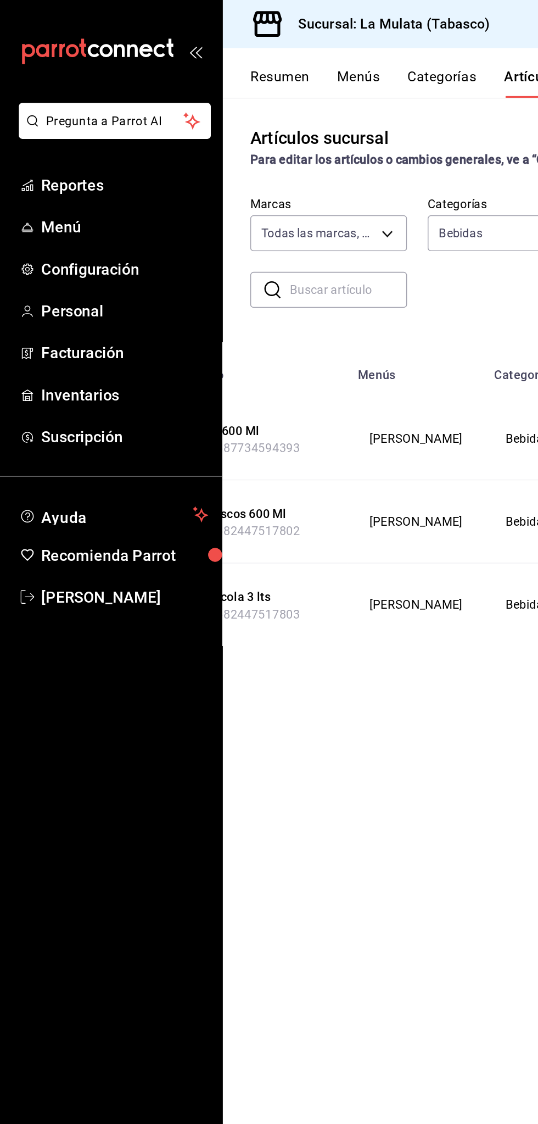
click at [164, 48] on button "Resumen" at bounding box center [179, 53] width 38 height 19
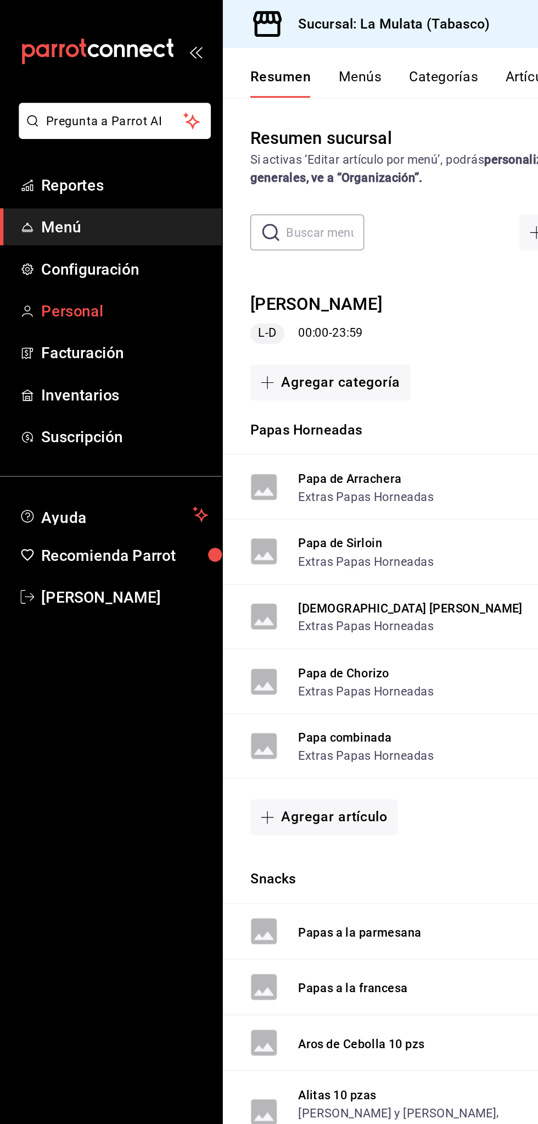
click at [57, 202] on span "Personal" at bounding box center [79, 199] width 107 height 15
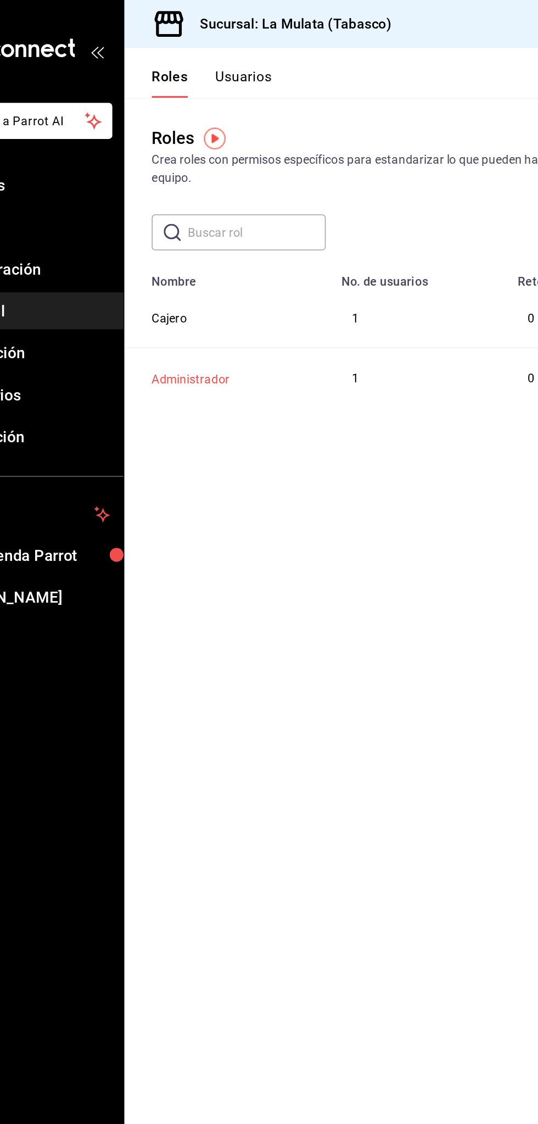
click at [180, 242] on button "Administrador" at bounding box center [185, 242] width 50 height 11
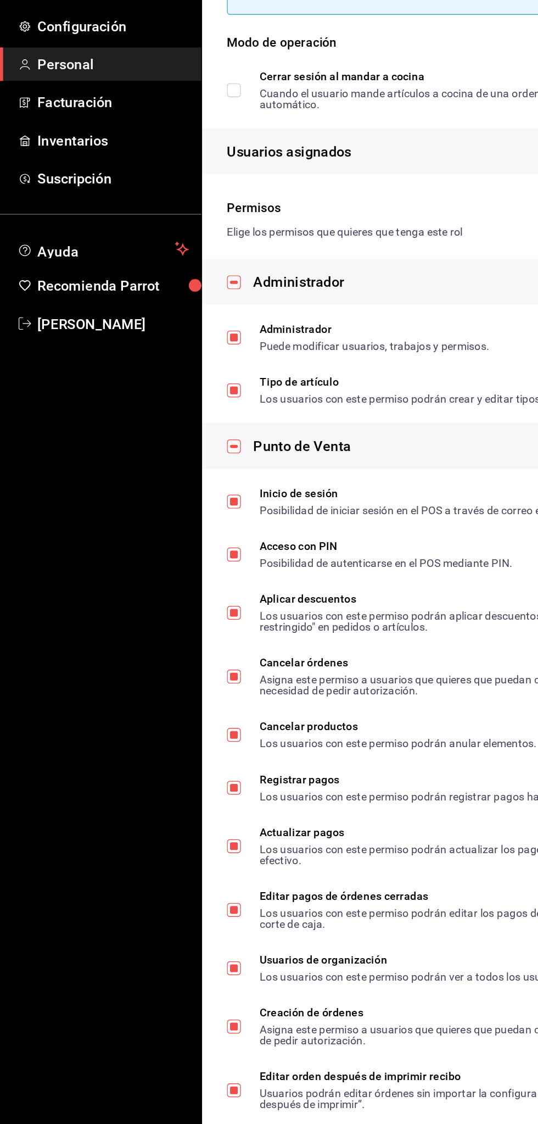
scroll to position [79, 0]
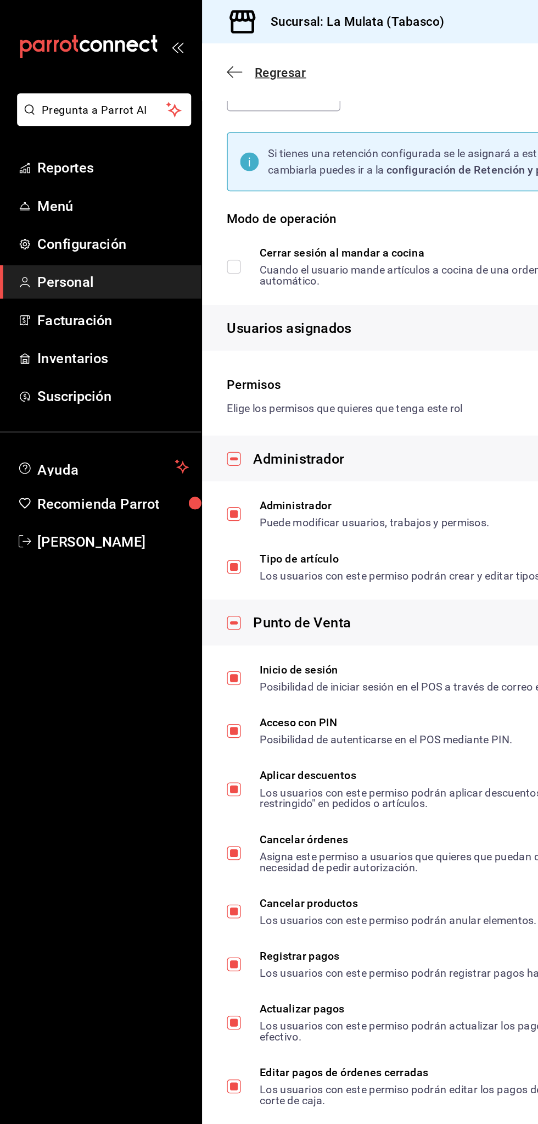
click at [175, 56] on span "Regresar" at bounding box center [188, 51] width 56 height 10
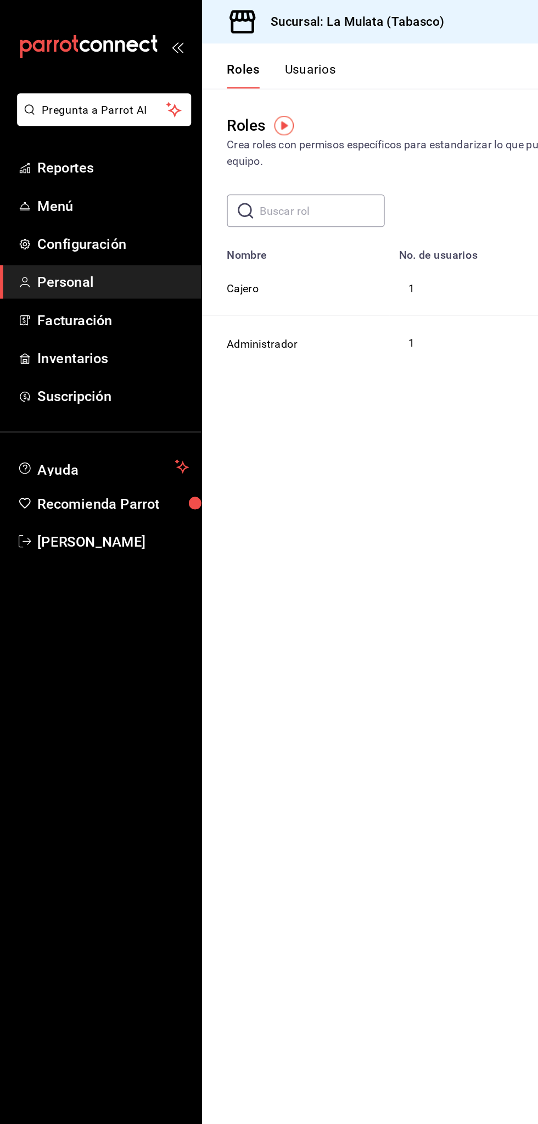
click at [208, 46] on button "Usuarios" at bounding box center [219, 53] width 36 height 19
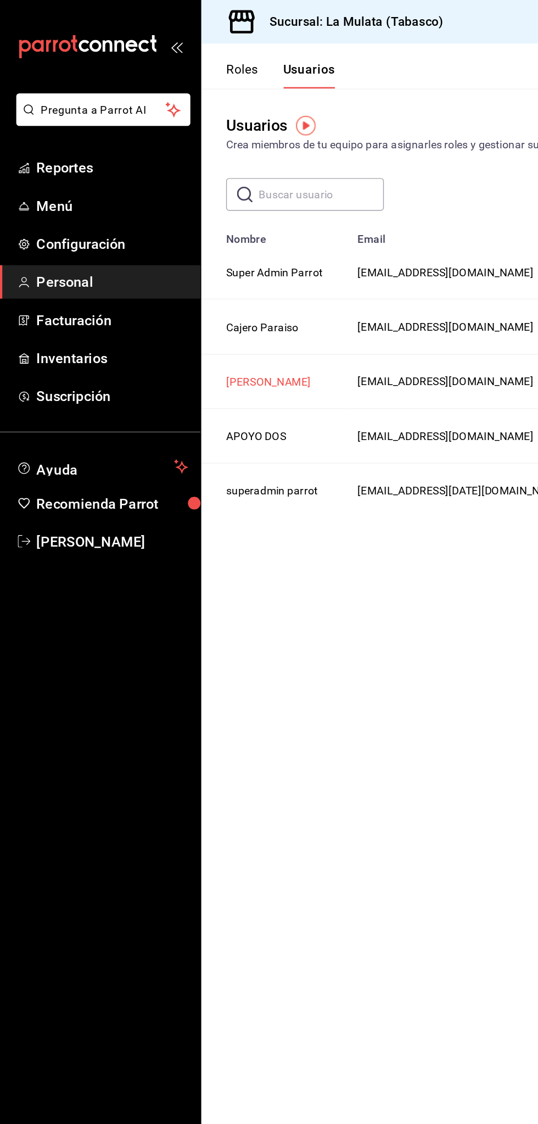
click at [202, 275] on button "[PERSON_NAME]" at bounding box center [190, 269] width 60 height 11
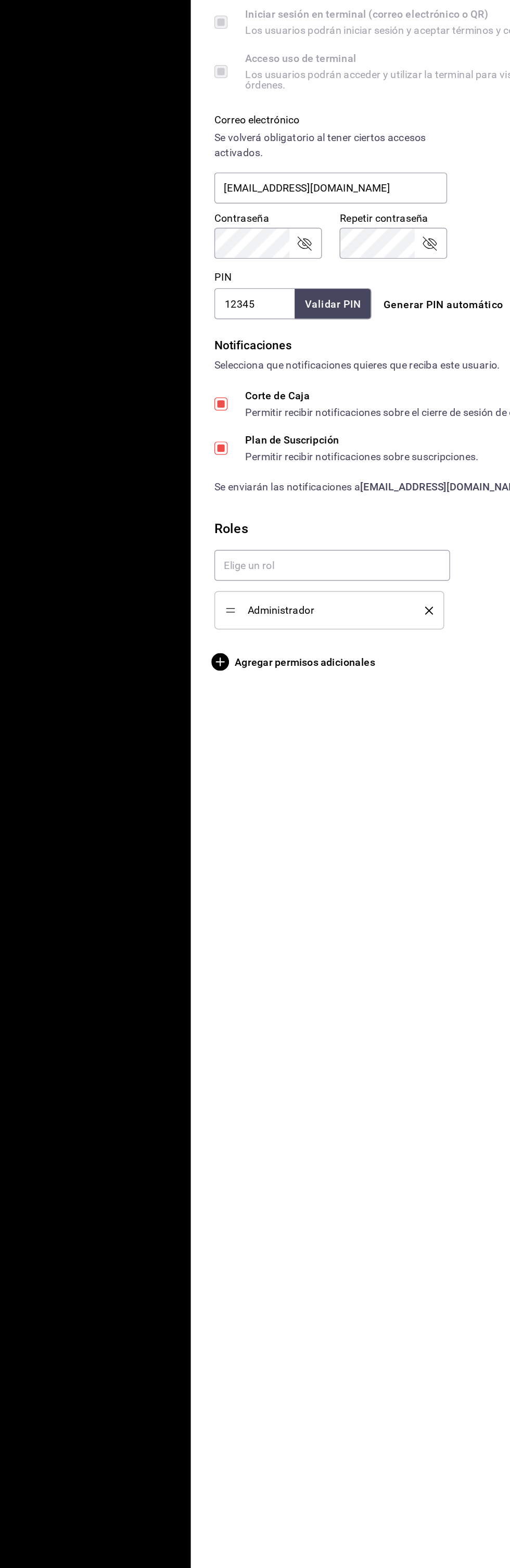
type input "Vianey v"
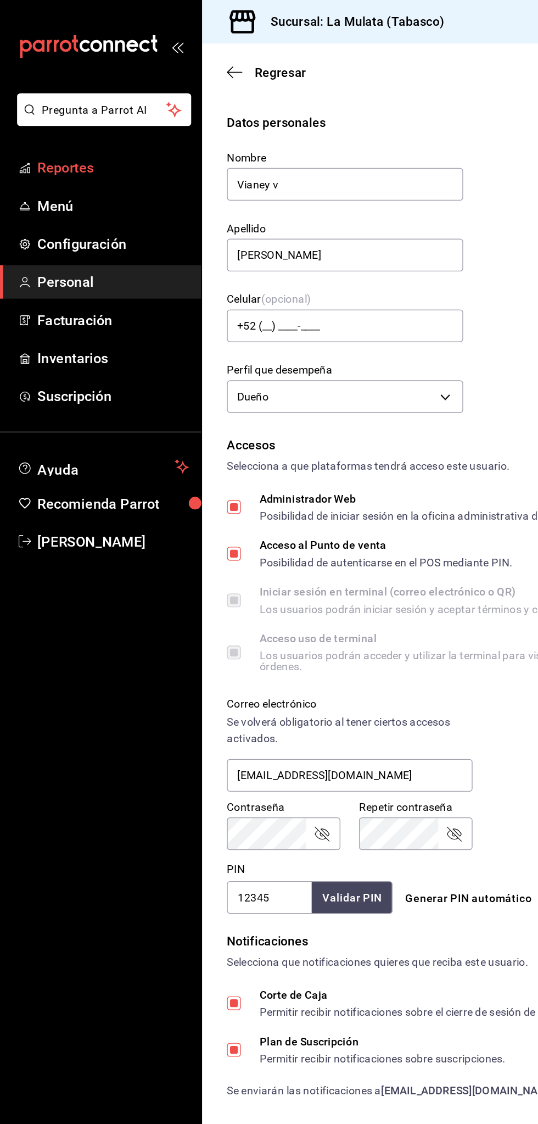
click at [59, 121] on span "Reportes" at bounding box center [79, 118] width 107 height 15
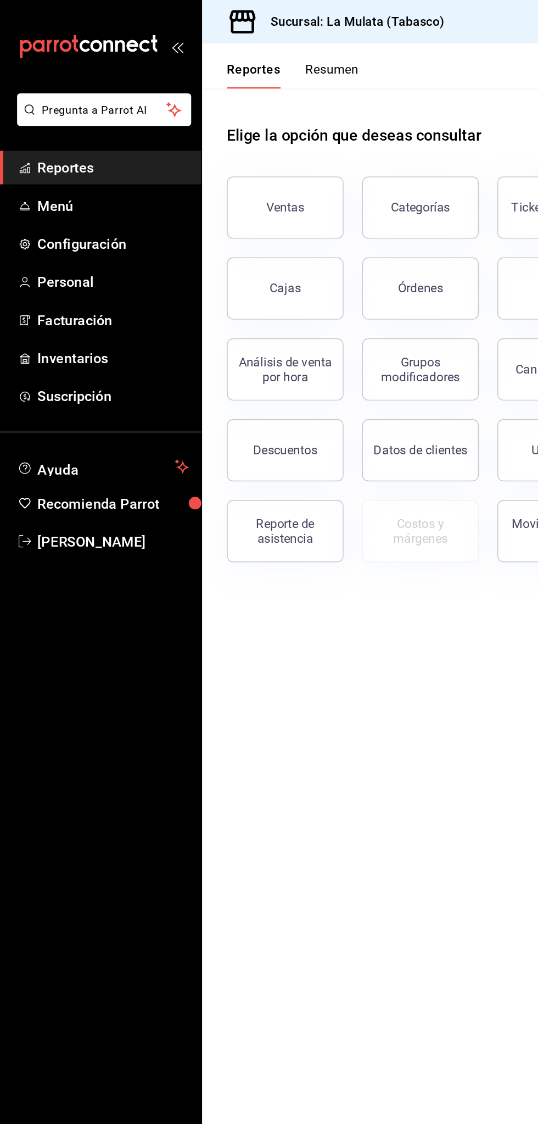
click at [242, 50] on button "Resumen" at bounding box center [235, 53] width 38 height 19
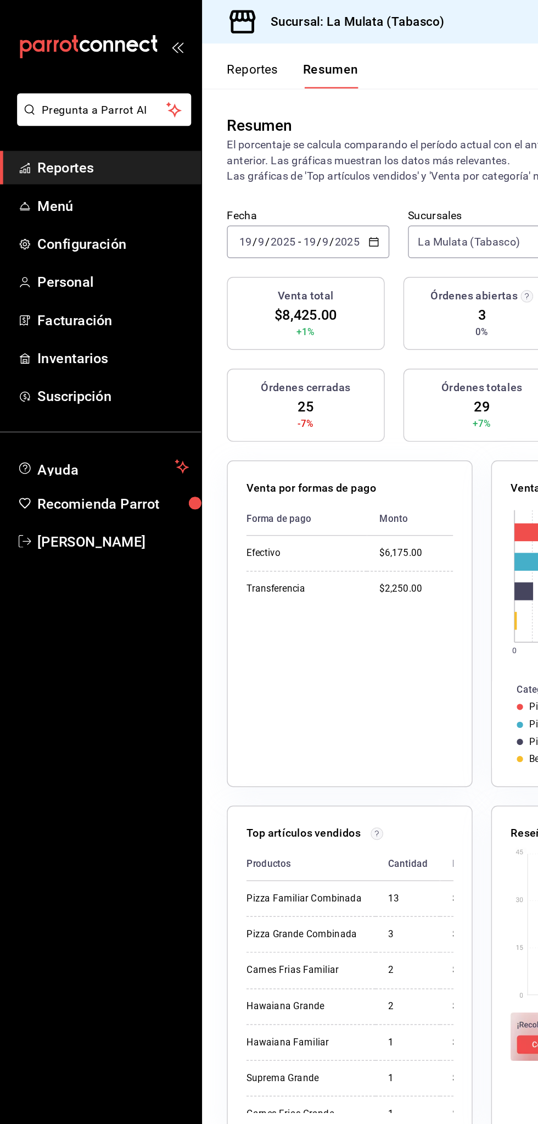
click at [169, 50] on button "Reportes" at bounding box center [178, 53] width 36 height 19
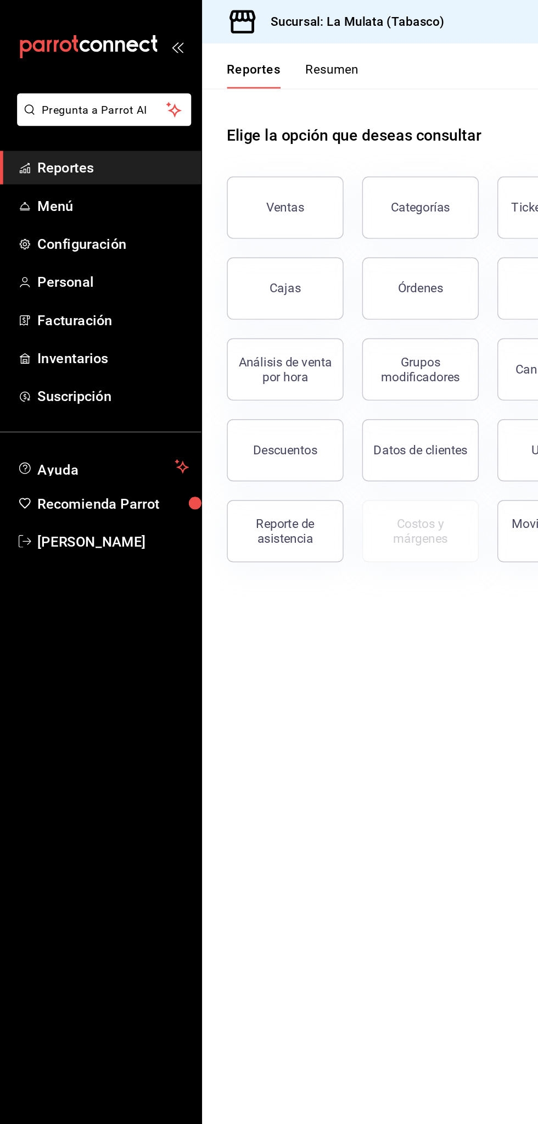
click at [238, 58] on button "Resumen" at bounding box center [235, 53] width 38 height 19
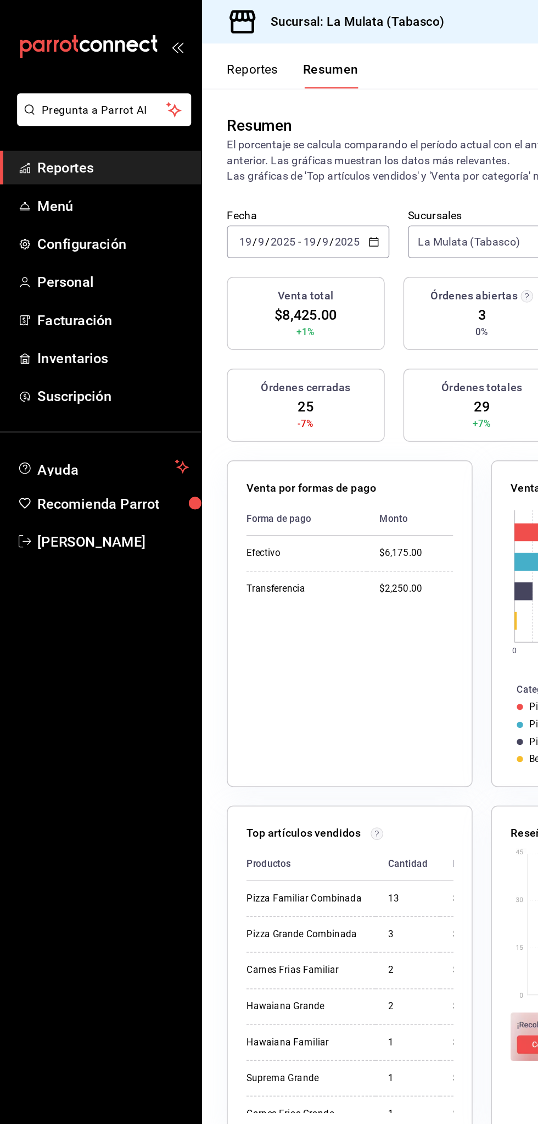
click at [217, 172] on input "19" at bounding box center [219, 170] width 10 height 9
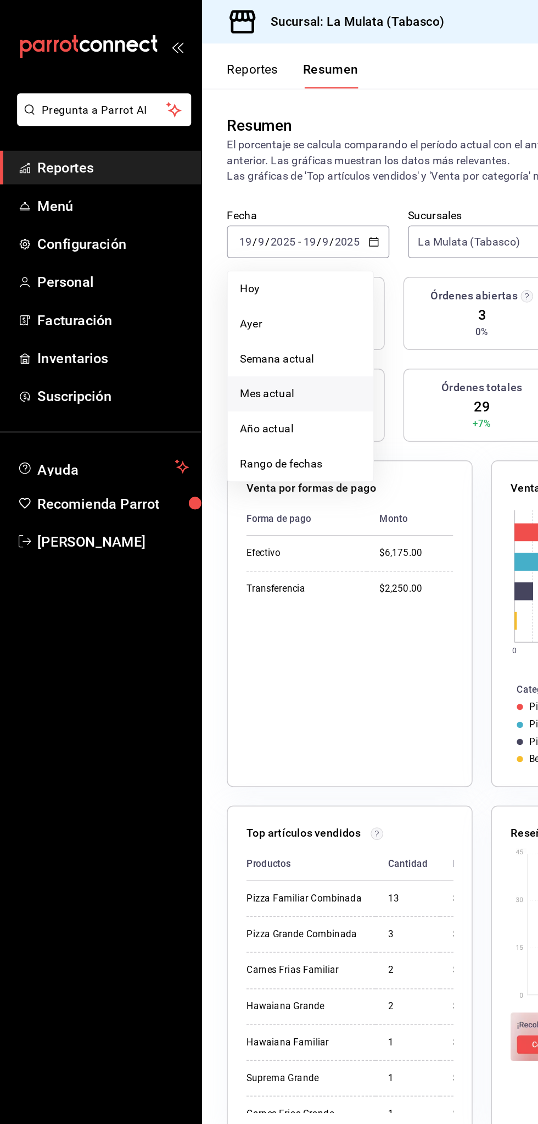
click at [186, 278] on span "Mes actual" at bounding box center [212, 278] width 85 height 12
